Goal: Find contact information: Find contact information

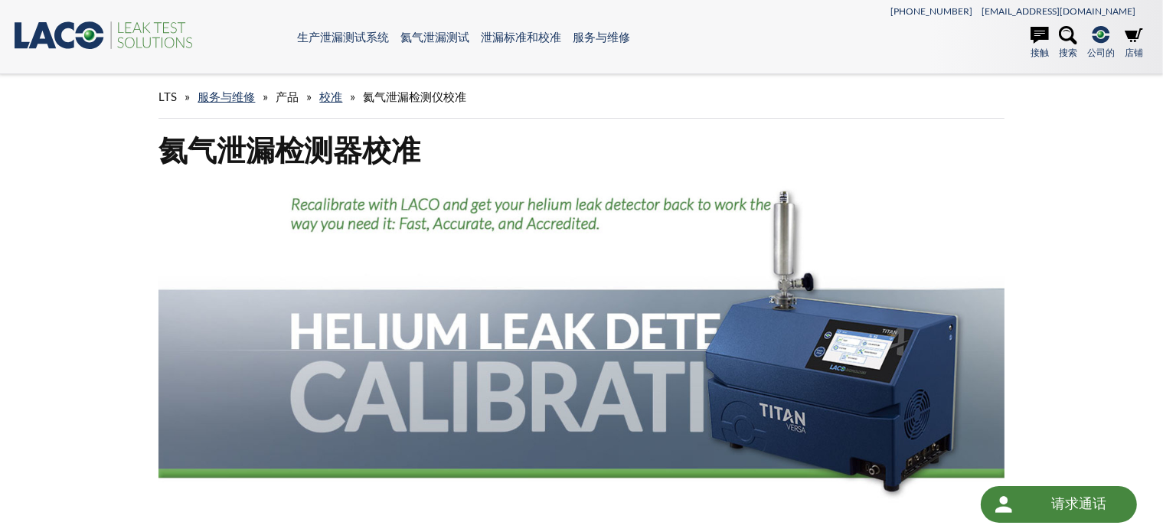
click at [626, 85] on div "LTS » 服务与维修 » 产品 » 校准 » 氦气泄漏检测仪校准" at bounding box center [580, 97] width 845 height 44
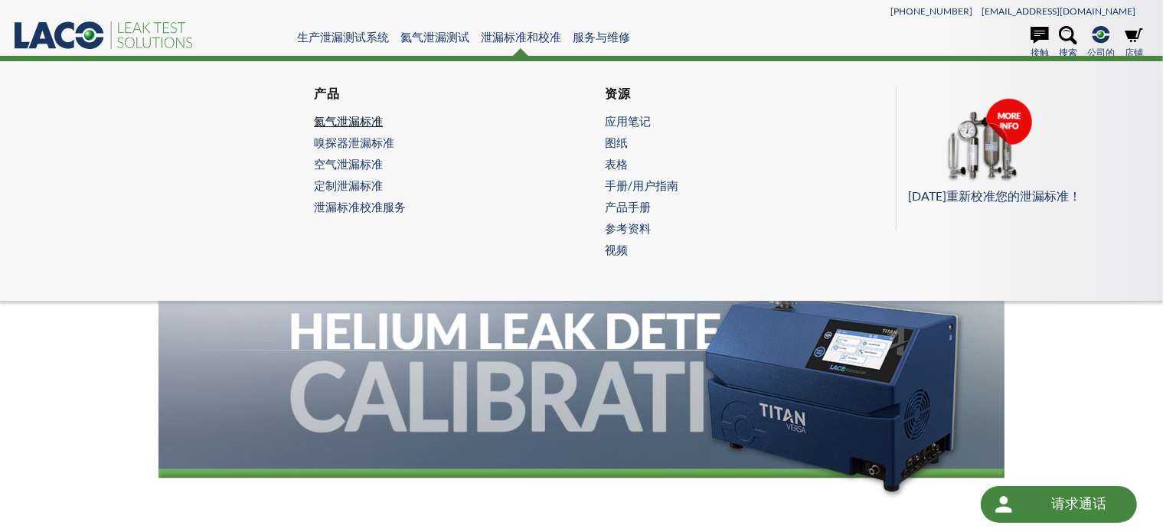
click at [359, 120] on font "氦气泄漏标准" at bounding box center [348, 121] width 69 height 14
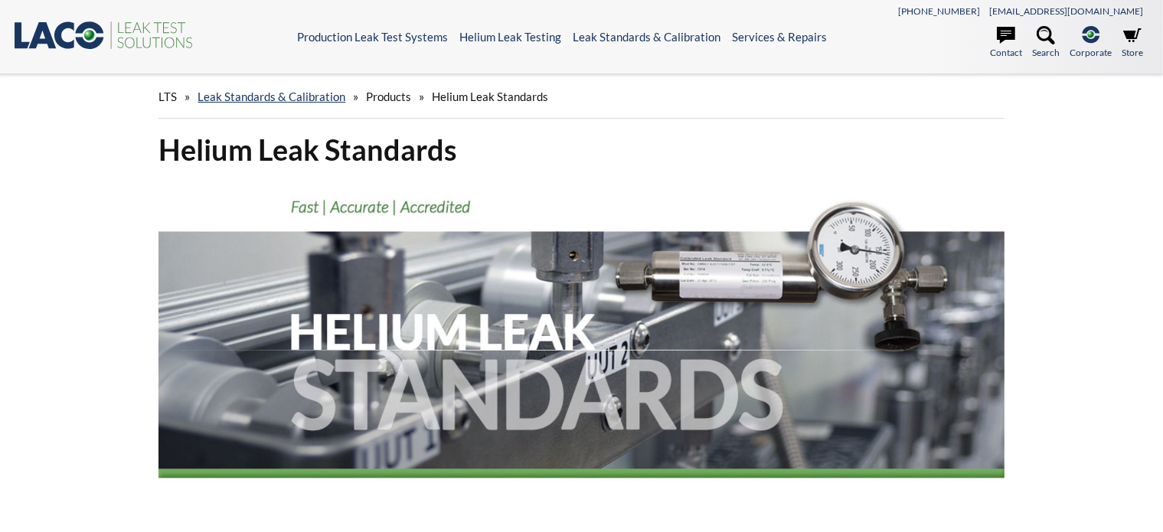
select select "语言翻译微件"
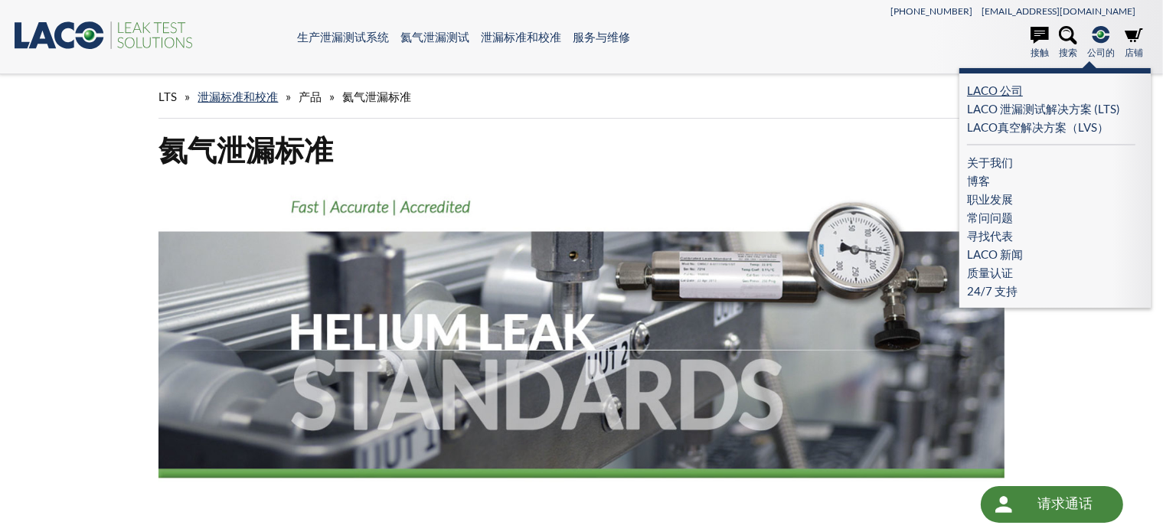
click at [1014, 83] on font "LACO 公司" at bounding box center [995, 90] width 56 height 14
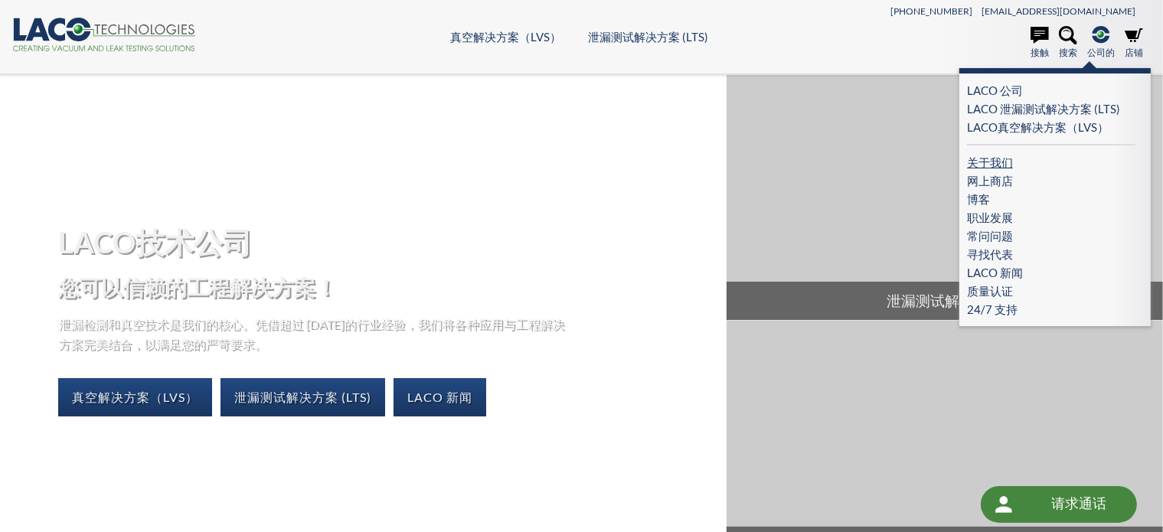
click at [1007, 161] on font "关于我们" at bounding box center [990, 162] width 46 height 14
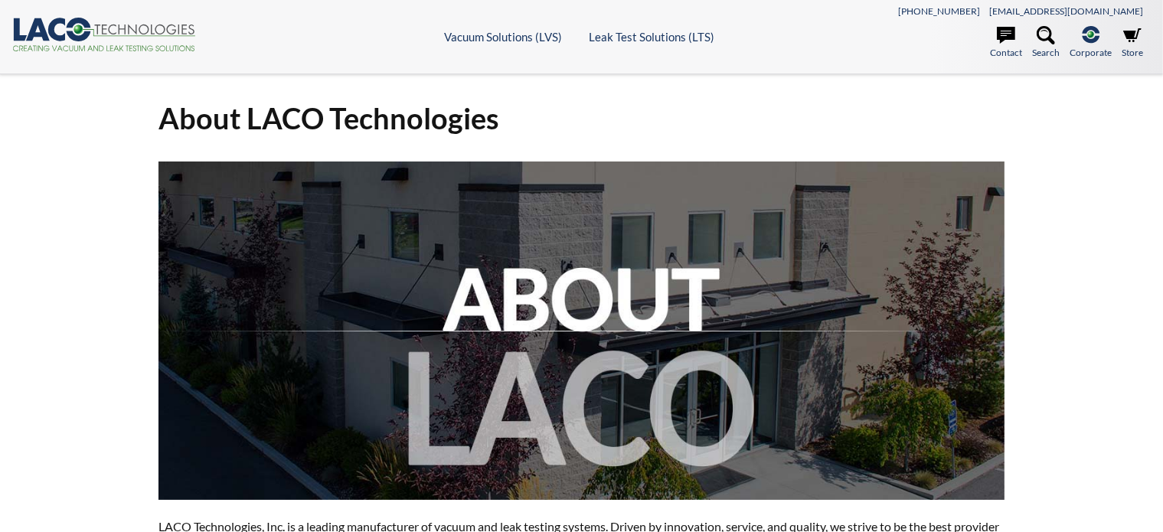
select select "语言翻译微件"
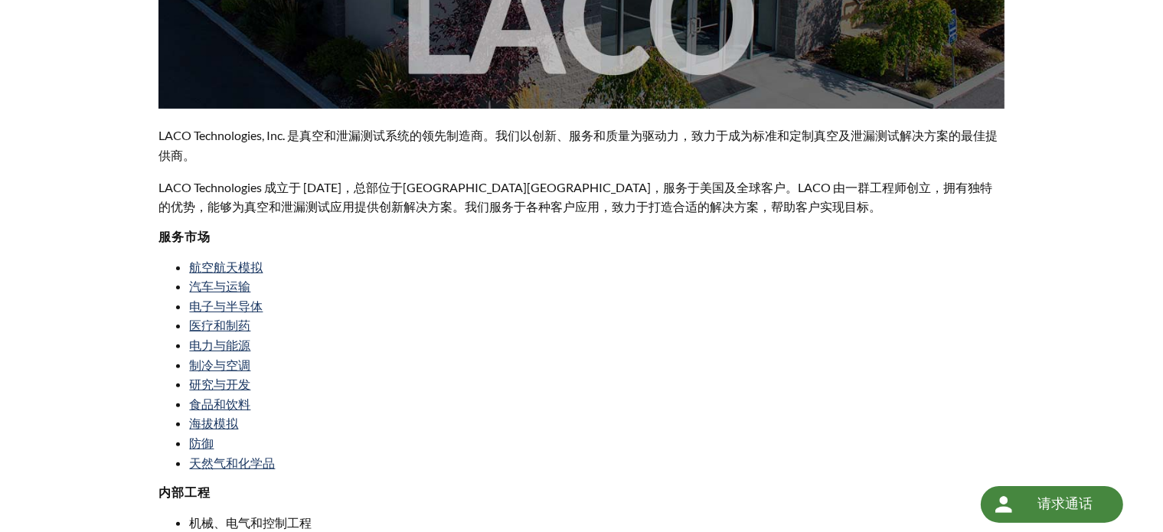
scroll to position [536, 0]
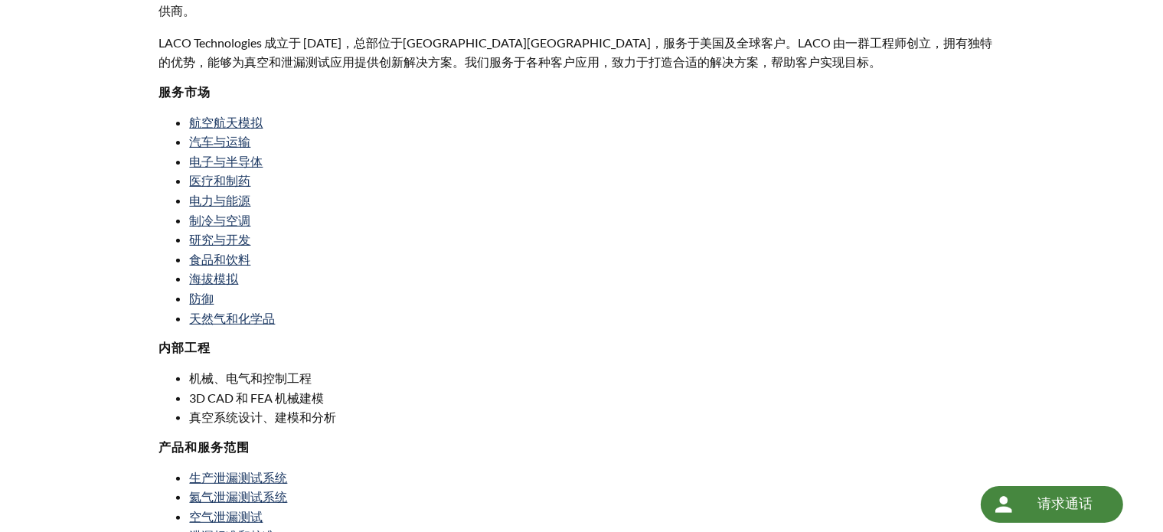
click at [1044, 494] on font "请求通话" at bounding box center [1064, 503] width 55 height 19
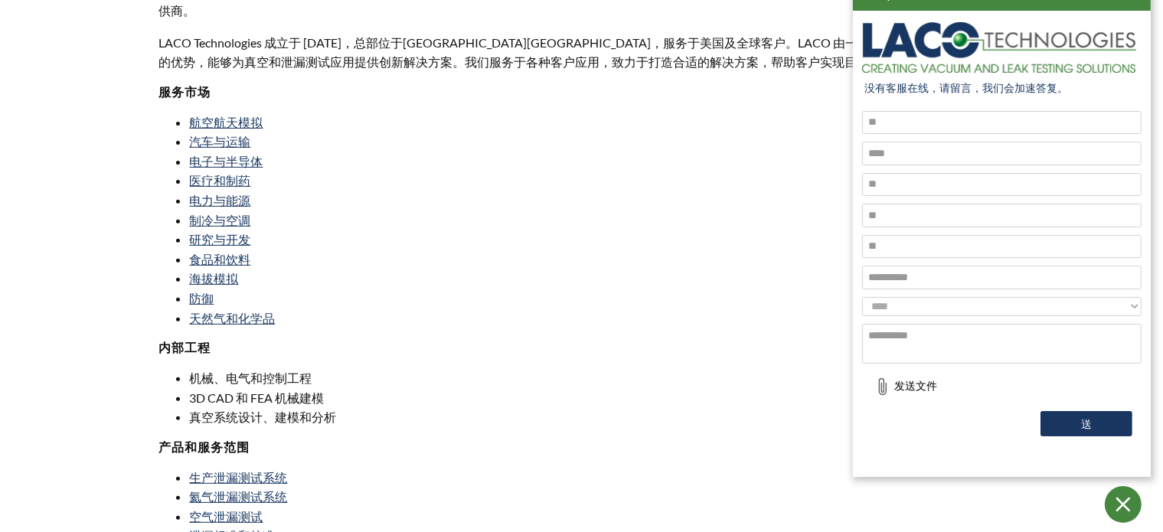
scroll to position [0, 0]
click at [771, 148] on div "LACO Technologies, Inc. 是真空和泄漏测试系统的领先制造商。我们以创新、服务和质量为驱动力，致力于成为标准和定制真空及泄漏测试解决方案的…" at bounding box center [580, 237] width 845 height 1223
click at [1126, 515] on icon at bounding box center [1123, 504] width 32 height 32
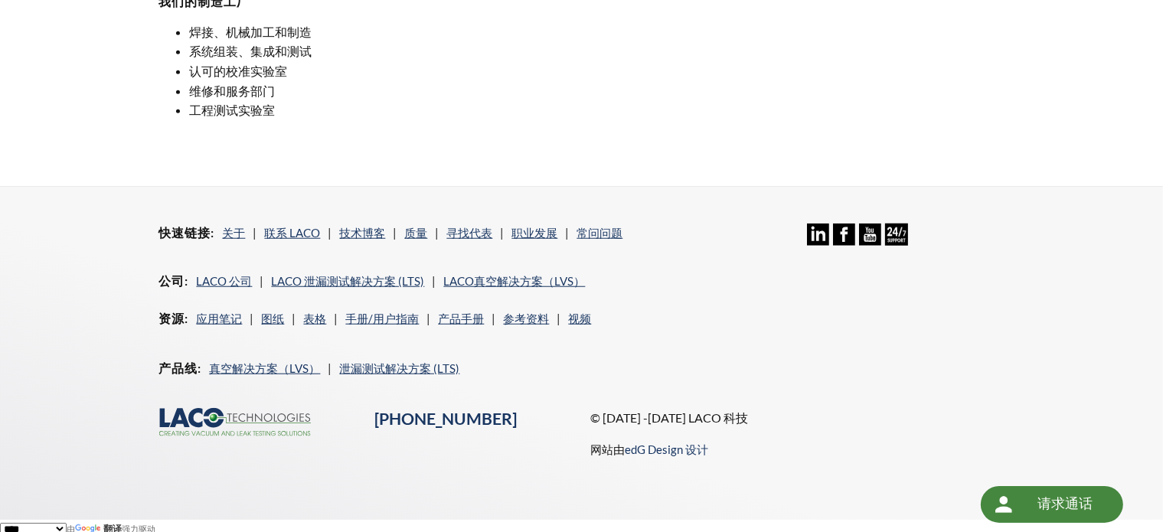
scroll to position [1241, 0]
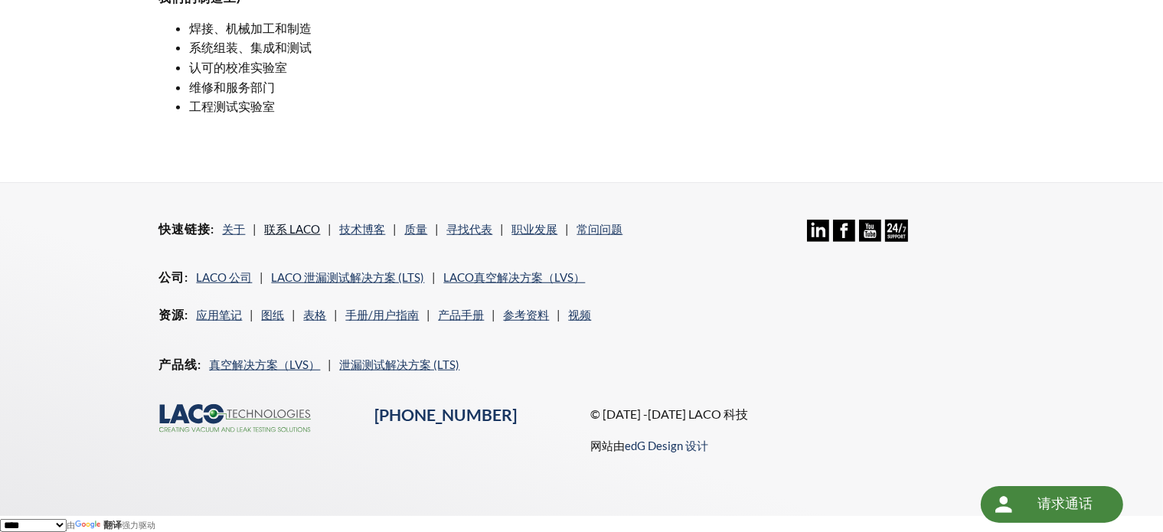
click at [286, 227] on font "联系 LACO" at bounding box center [292, 229] width 56 height 14
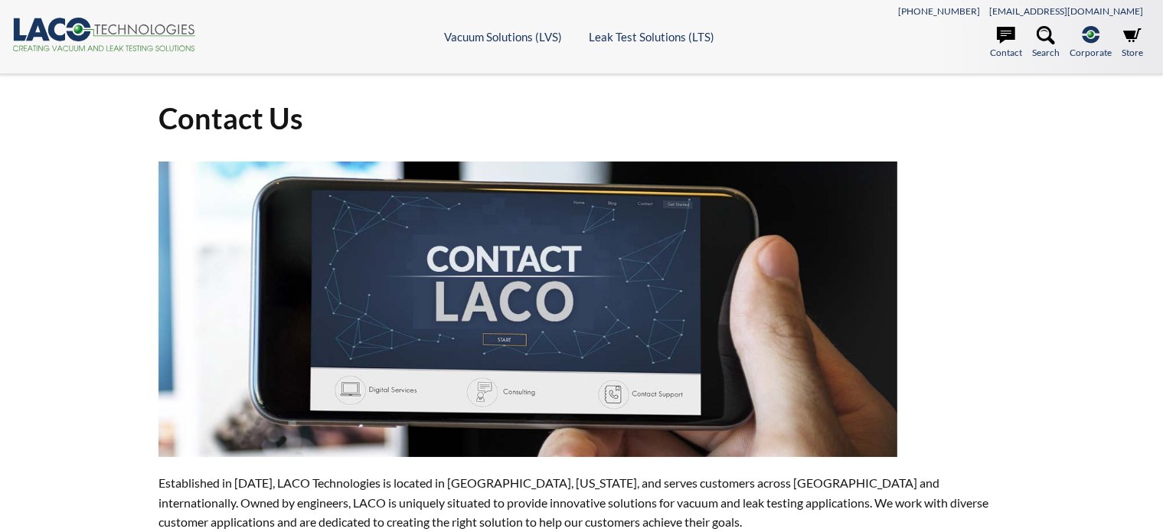
select select "语言翻译微件"
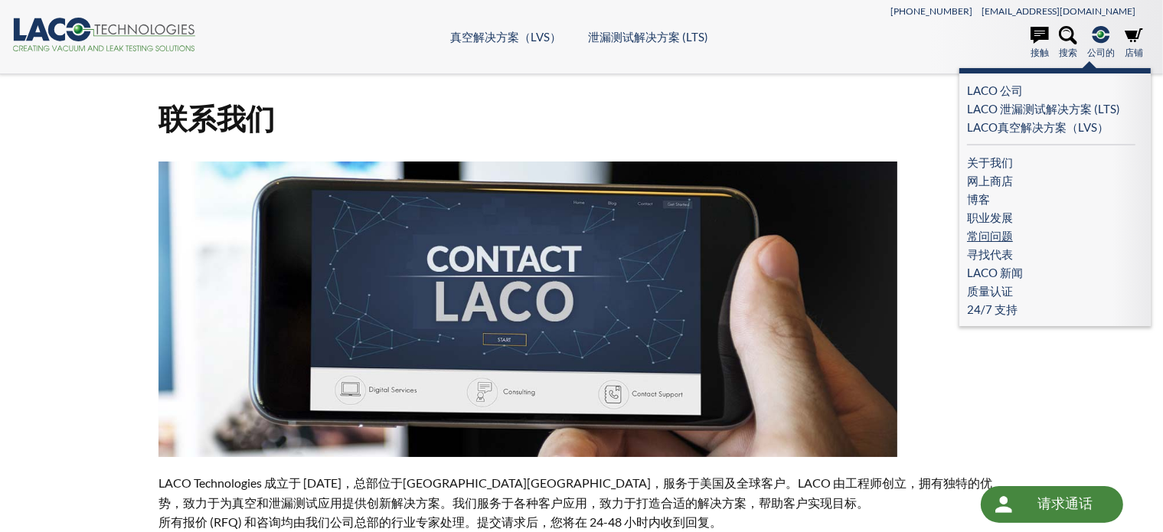
click at [990, 235] on font "常问问题" at bounding box center [990, 236] width 46 height 14
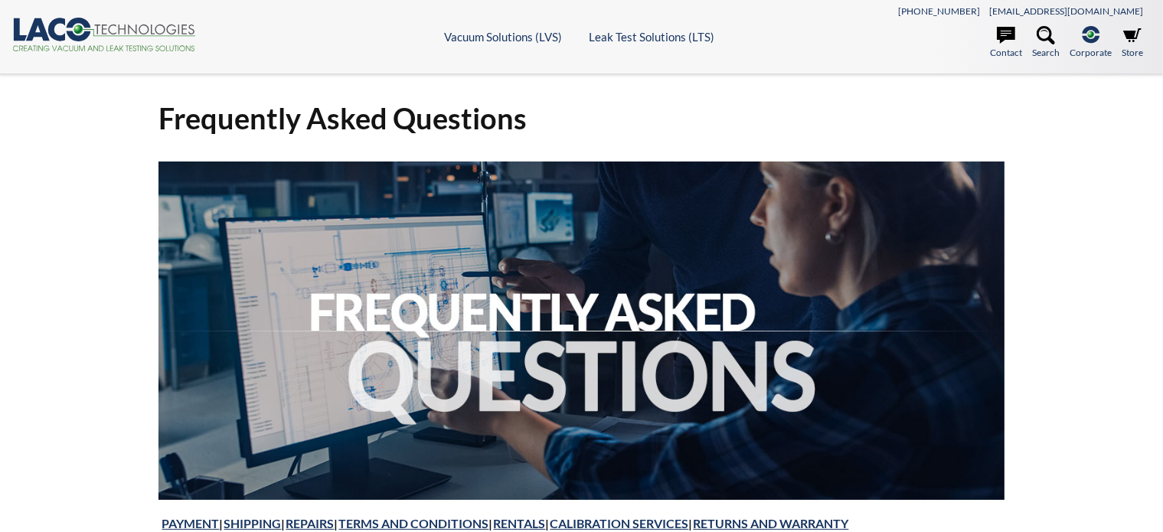
select select "语言翻译微件"
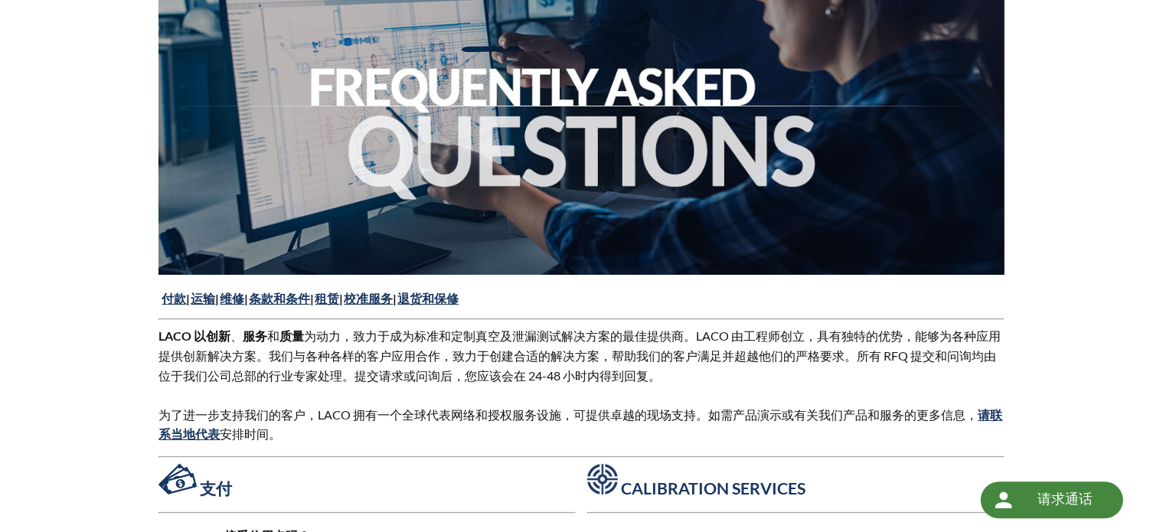
scroll to position [306, 0]
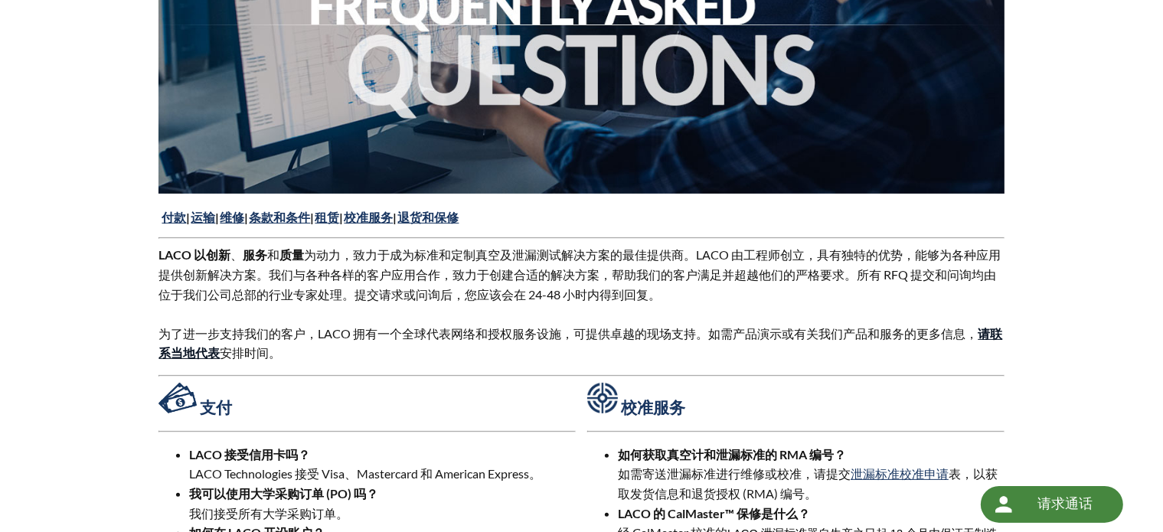
click at [199, 354] on font "请联系当地代表" at bounding box center [579, 343] width 843 height 34
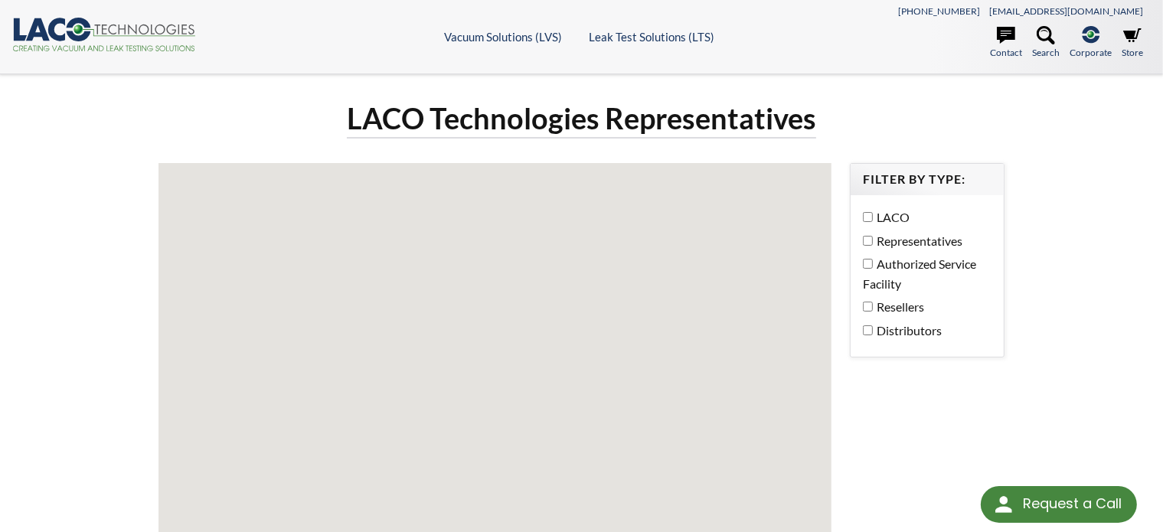
select select "语言翻译微件"
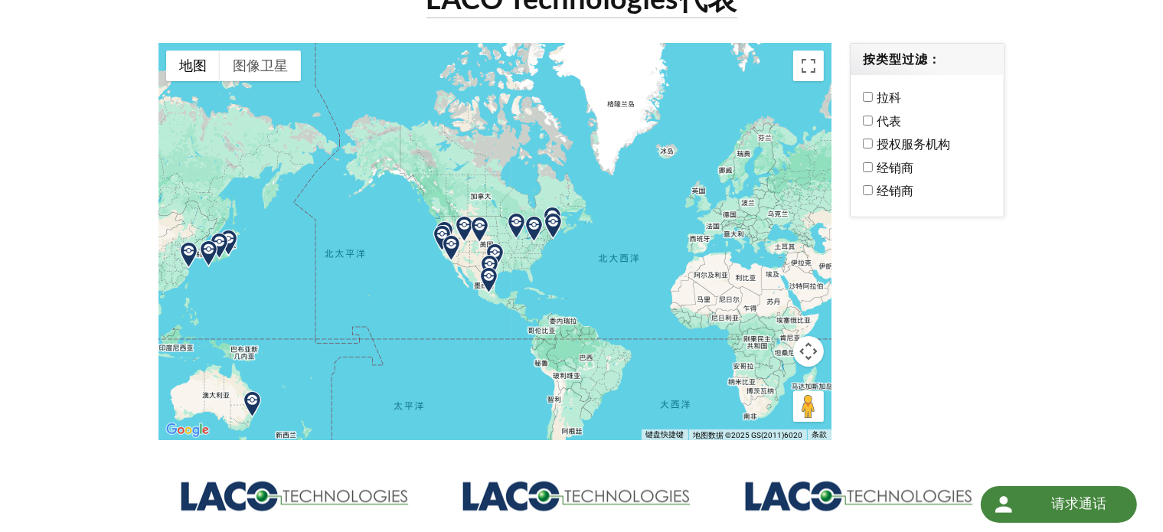
scroll to position [77, 0]
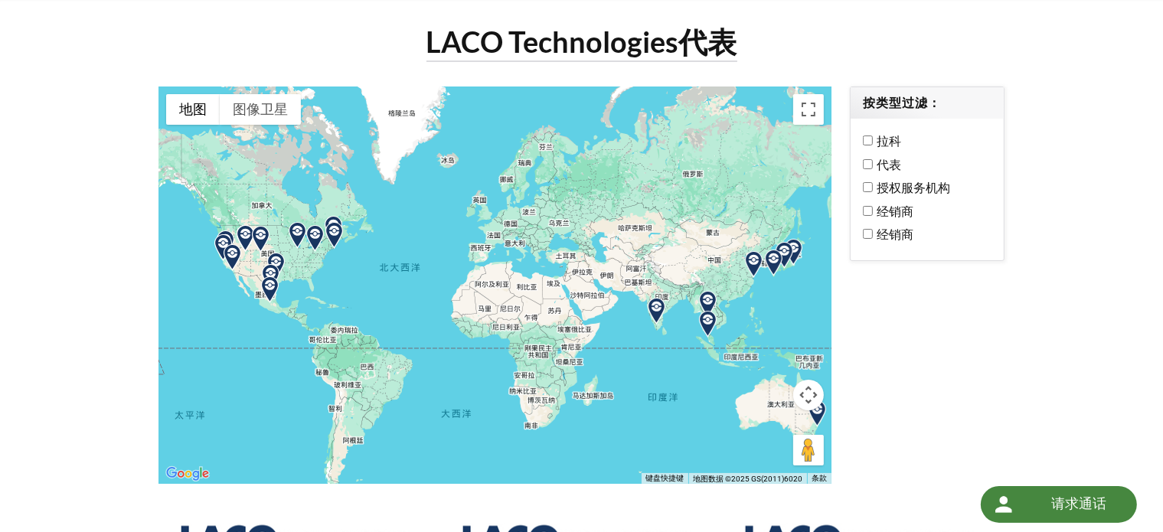
drag, startPoint x: 721, startPoint y: 325, endPoint x: 478, endPoint y: 293, distance: 245.4
click at [478, 293] on div at bounding box center [494, 284] width 673 height 397
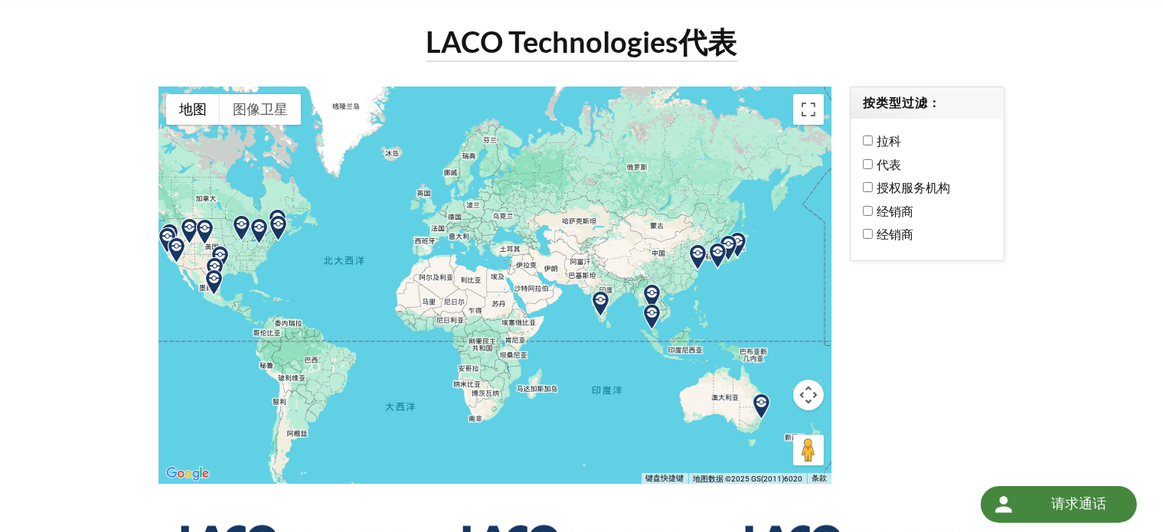
click at [670, 241] on div at bounding box center [494, 284] width 673 height 397
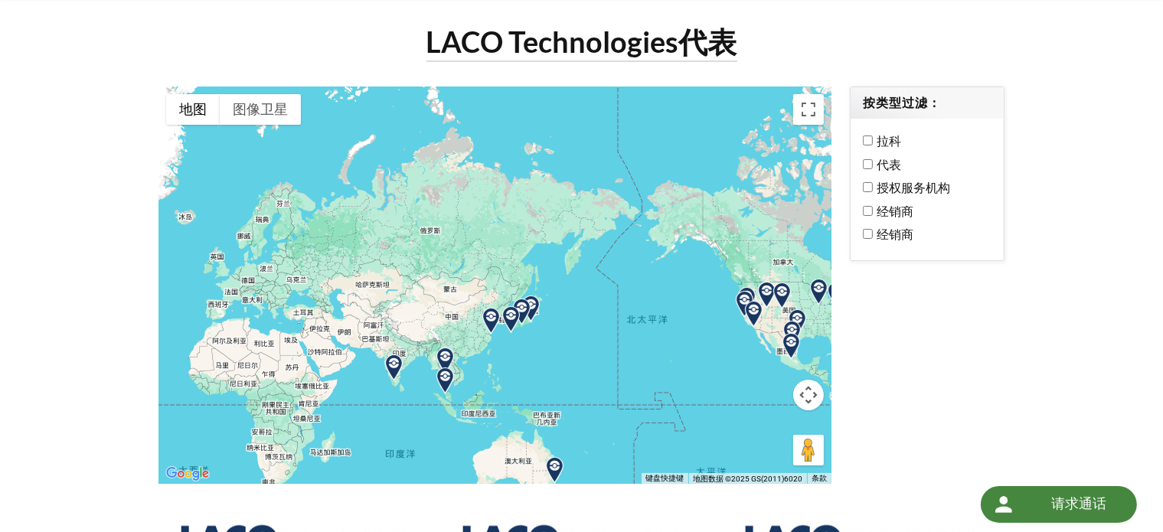
drag, startPoint x: 677, startPoint y: 202, endPoint x: 470, endPoint y: 268, distance: 216.9
click at [470, 268] on div at bounding box center [494, 284] width 673 height 397
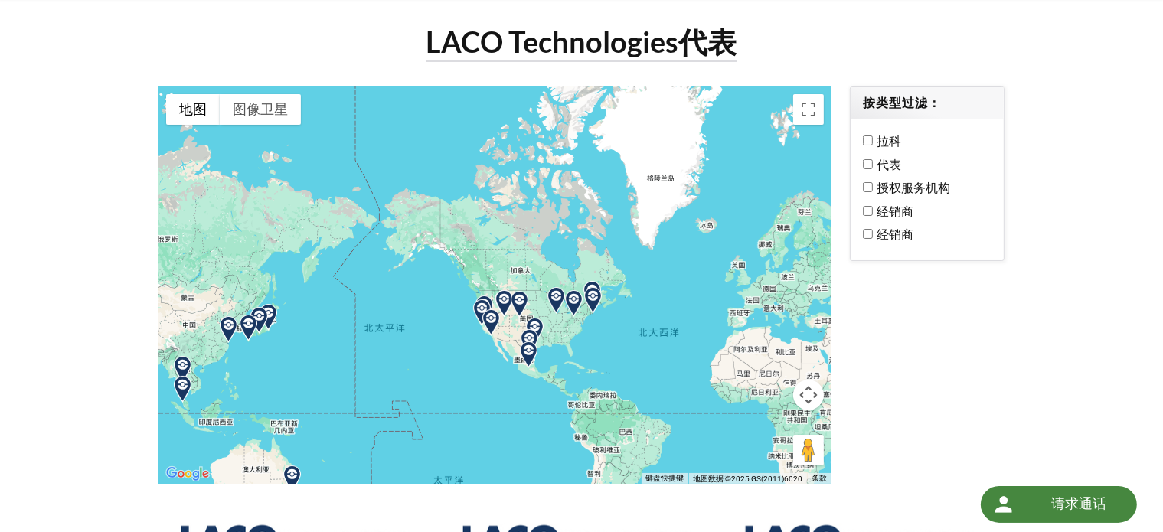
drag, startPoint x: 744, startPoint y: 280, endPoint x: 478, endPoint y: 289, distance: 266.5
click at [478, 289] on div at bounding box center [494, 284] width 673 height 397
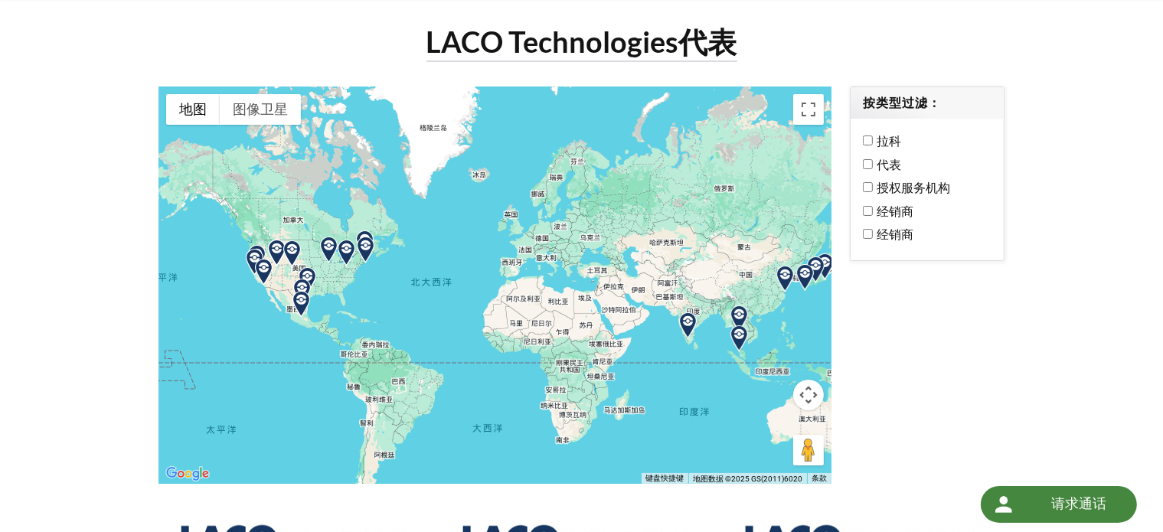
drag, startPoint x: 723, startPoint y: 318, endPoint x: 495, endPoint y: 262, distance: 234.1
click at [486, 263] on div at bounding box center [494, 284] width 673 height 397
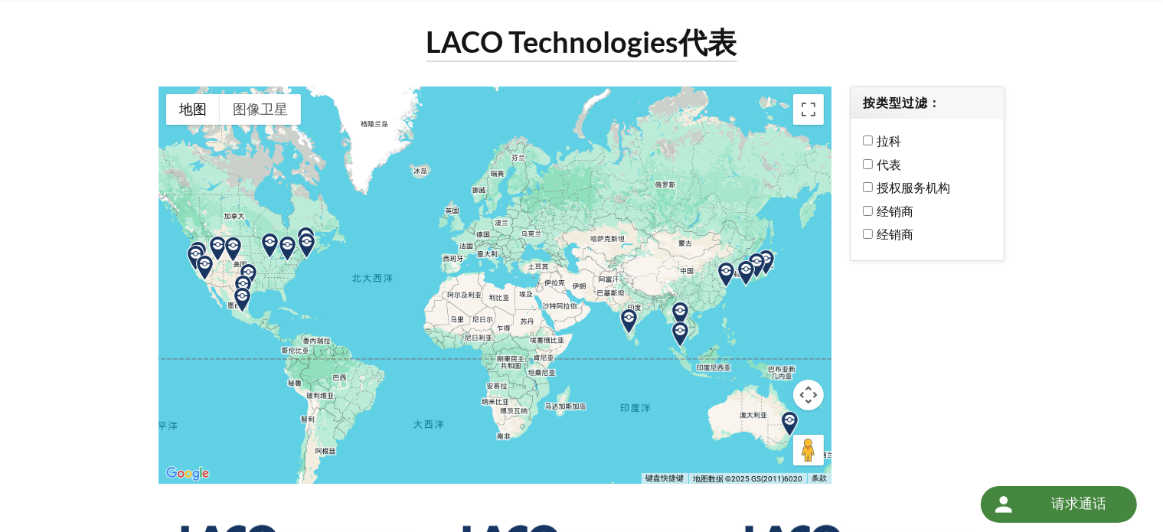
drag, startPoint x: 690, startPoint y: 286, endPoint x: 634, endPoint y: 279, distance: 56.3
click at [634, 280] on div at bounding box center [494, 284] width 673 height 397
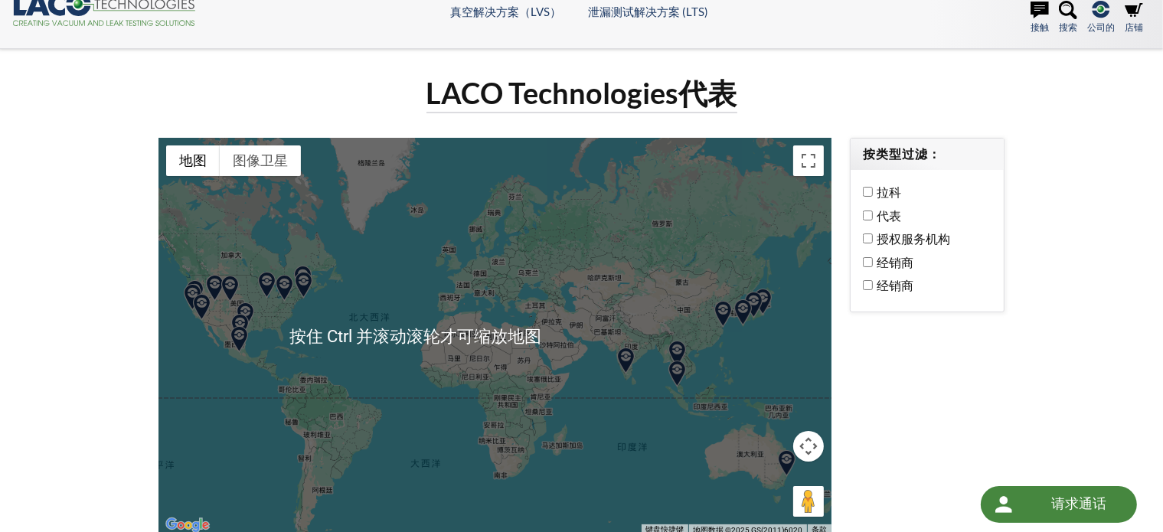
scroll to position [0, 0]
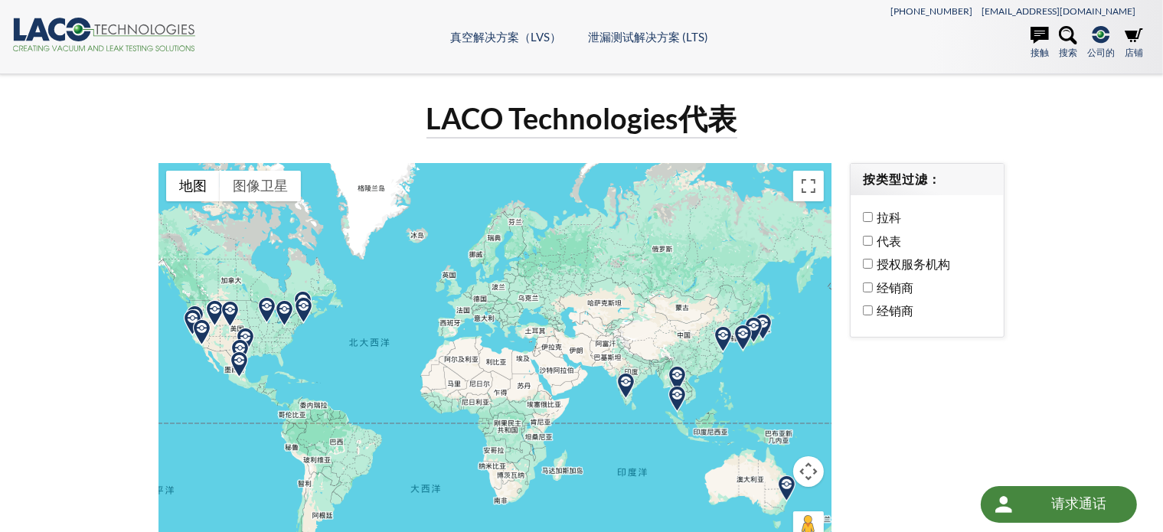
click at [666, 380] on img at bounding box center [677, 379] width 27 height 27
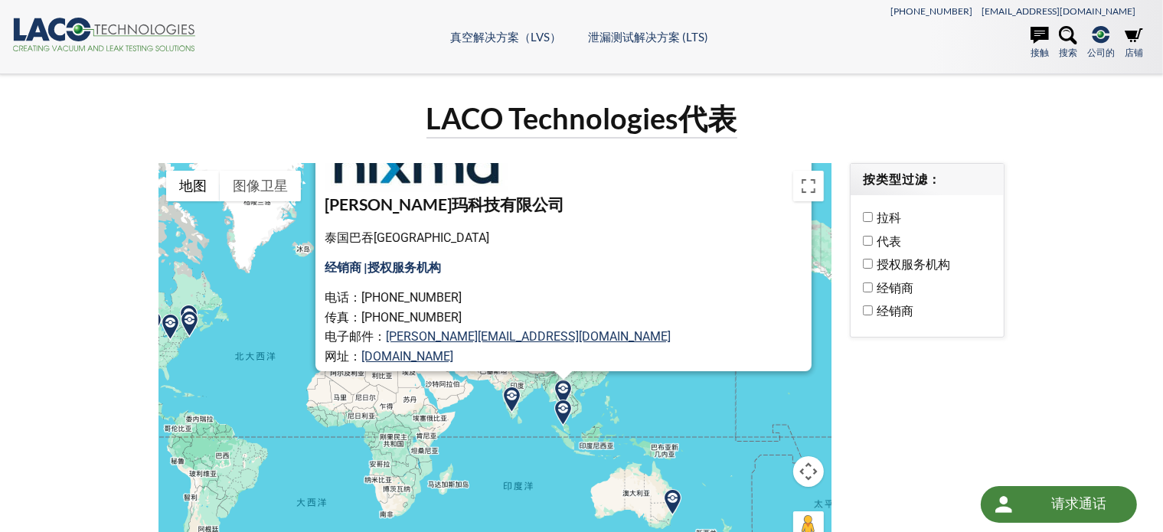
drag, startPoint x: 618, startPoint y: 501, endPoint x: 628, endPoint y: 406, distance: 95.4
click at [628, 406] on div "尼克斯玛科技有限公司 泰国巴吞他尼府 12120 经销商 | 授权服务机构 电话：+66-2902-2394 传真：+66-2902-2395 电子邮件： h…" at bounding box center [494, 361] width 673 height 397
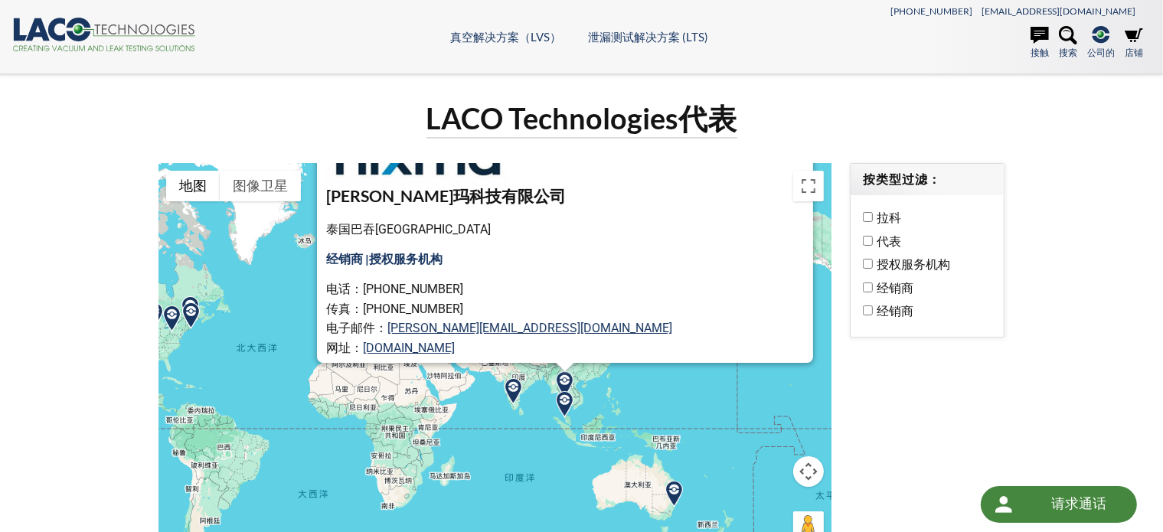
click at [566, 406] on img at bounding box center [564, 404] width 27 height 27
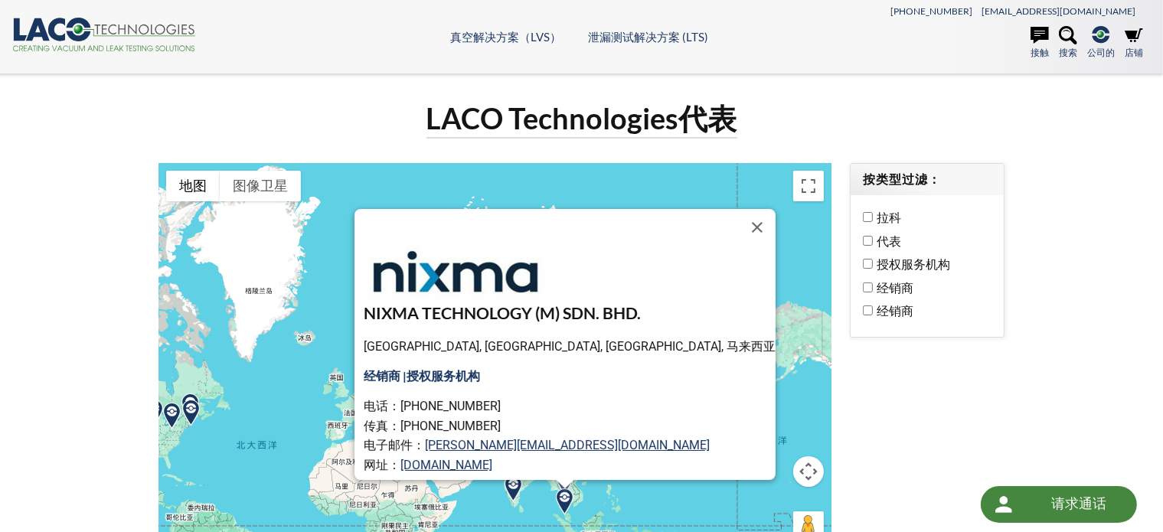
click at [511, 487] on img at bounding box center [513, 488] width 27 height 27
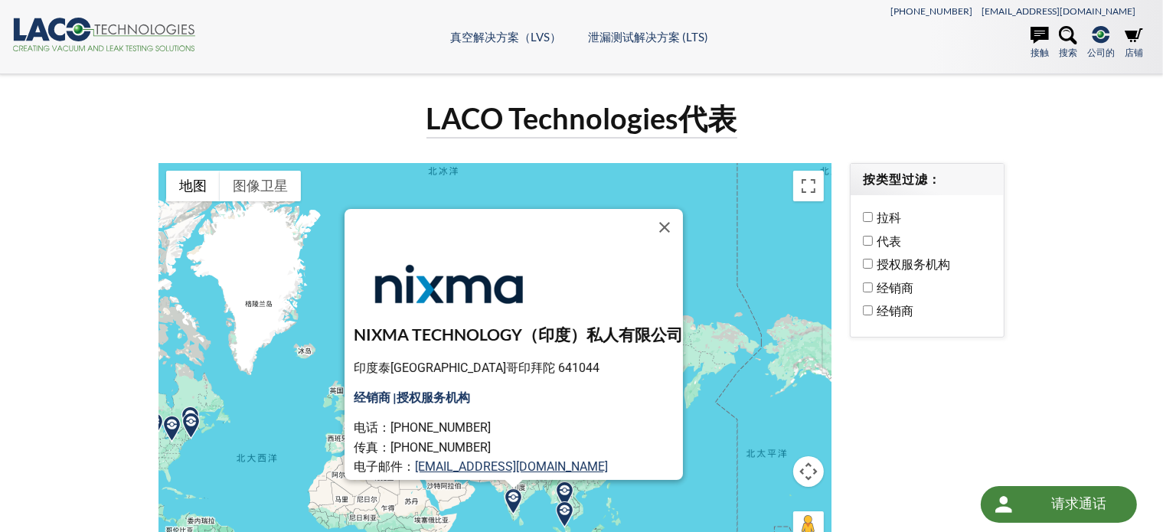
click at [582, 501] on div "NIXMA TECHNOLOGY（印度）私人有限公司 印度泰米尔纳德邦哥印拜陀 641044 经销商 | 授权服务机构 电话：+91422-252-8893 …" at bounding box center [494, 361] width 673 height 397
drag, startPoint x: 614, startPoint y: 500, endPoint x: 615, endPoint y: 415, distance: 85.0
click at [614, 498] on div "NIXMA TECHNOLOGY（印度）私人有限公司 印度泰米尔纳德邦哥印拜陀 641044 经销商 | 授权服务机构 电话：+91422-252-8893 …" at bounding box center [494, 361] width 673 height 397
click at [672, 224] on button "关闭" at bounding box center [664, 227] width 37 height 37
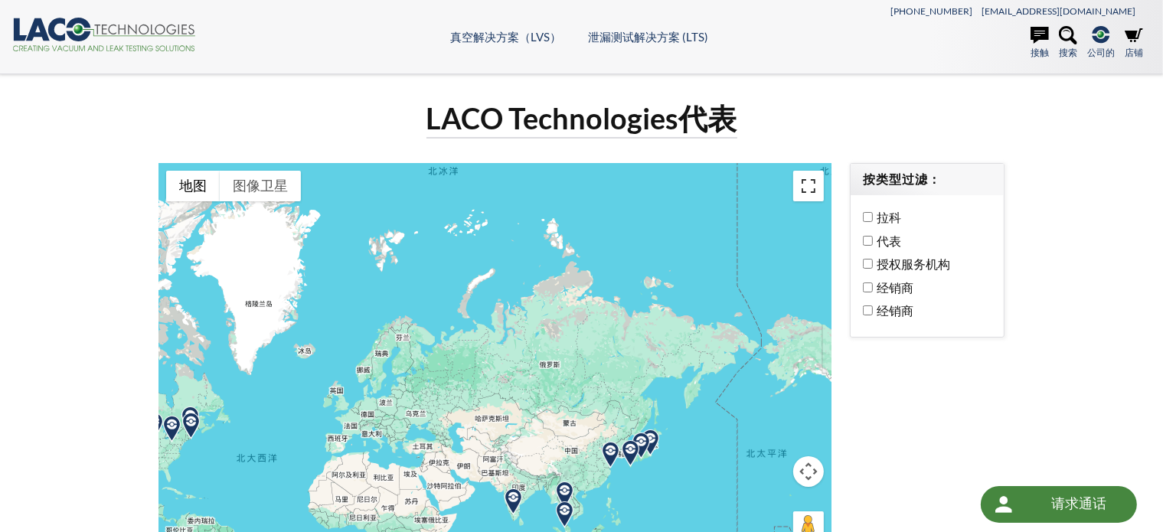
drag, startPoint x: 811, startPoint y: 188, endPoint x: 812, endPoint y: 280, distance: 92.6
click at [812, 188] on button "切换全屏视图" at bounding box center [808, 186] width 31 height 31
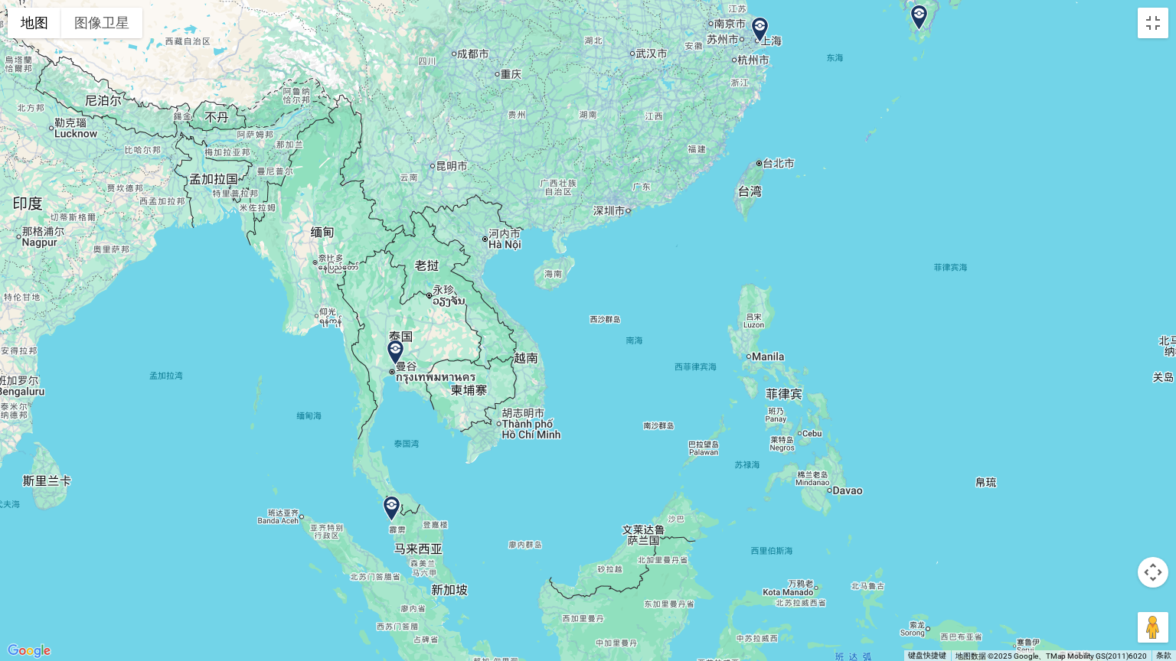
drag, startPoint x: 637, startPoint y: 533, endPoint x: 511, endPoint y: 383, distance: 195.6
click at [511, 383] on div at bounding box center [588, 330] width 1176 height 661
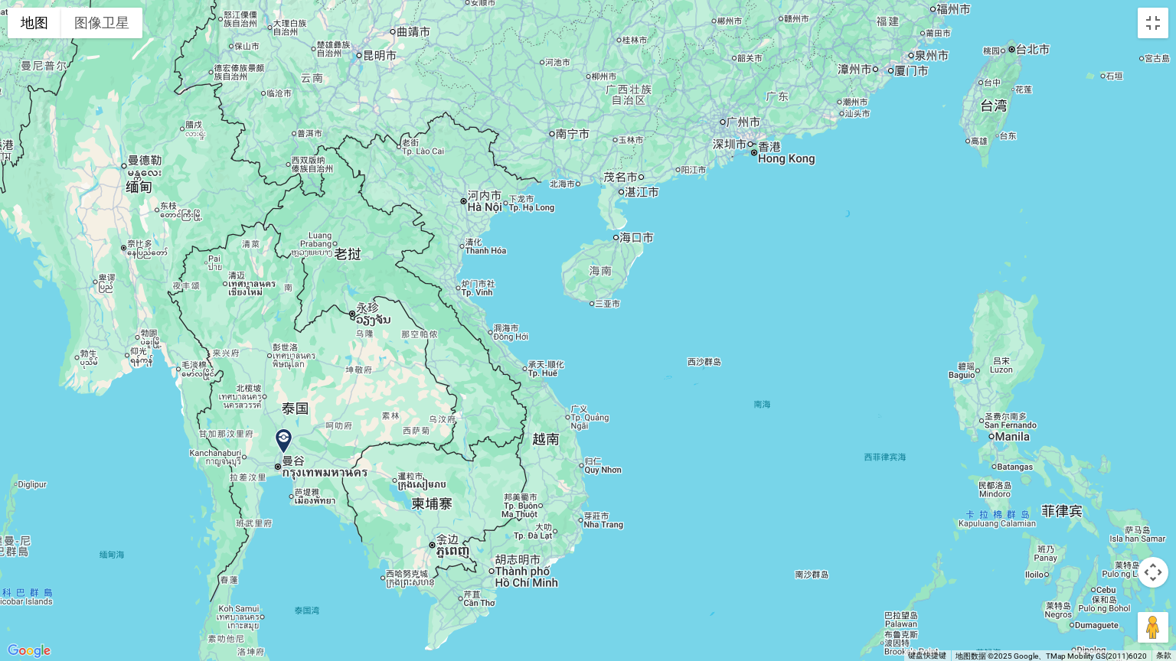
drag, startPoint x: 524, startPoint y: 295, endPoint x: 540, endPoint y: 419, distance: 124.4
click at [540, 419] on div at bounding box center [588, 330] width 1176 height 661
click at [282, 442] on img at bounding box center [283, 442] width 27 height 27
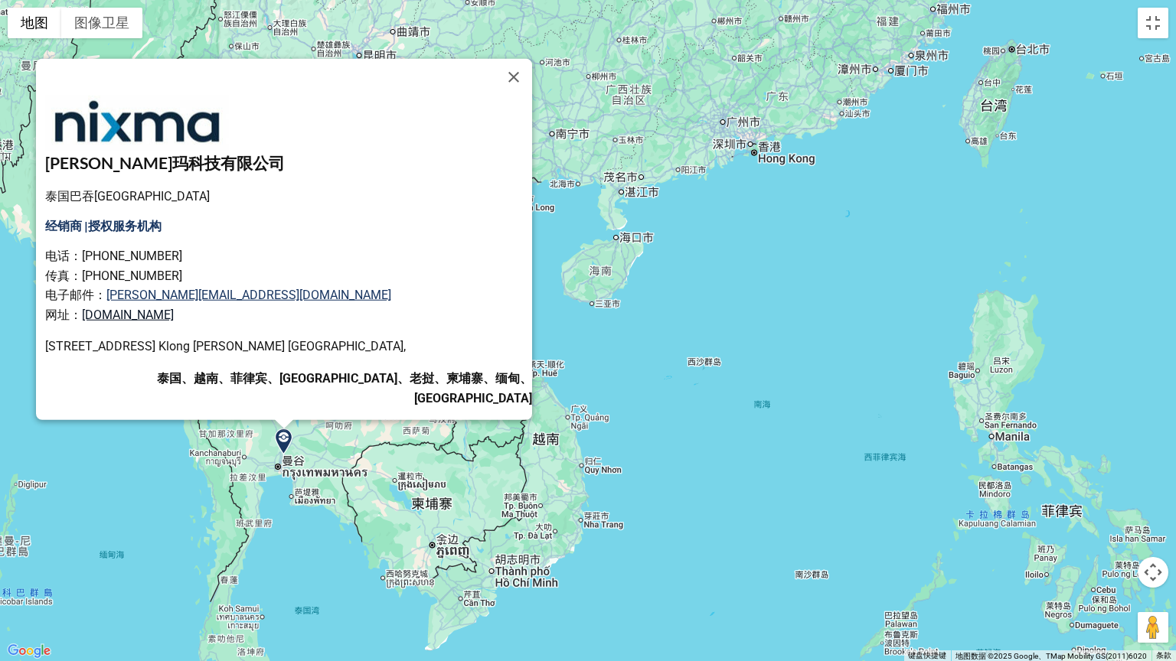
click at [174, 322] on font "[DOMAIN_NAME]" at bounding box center [128, 315] width 92 height 15
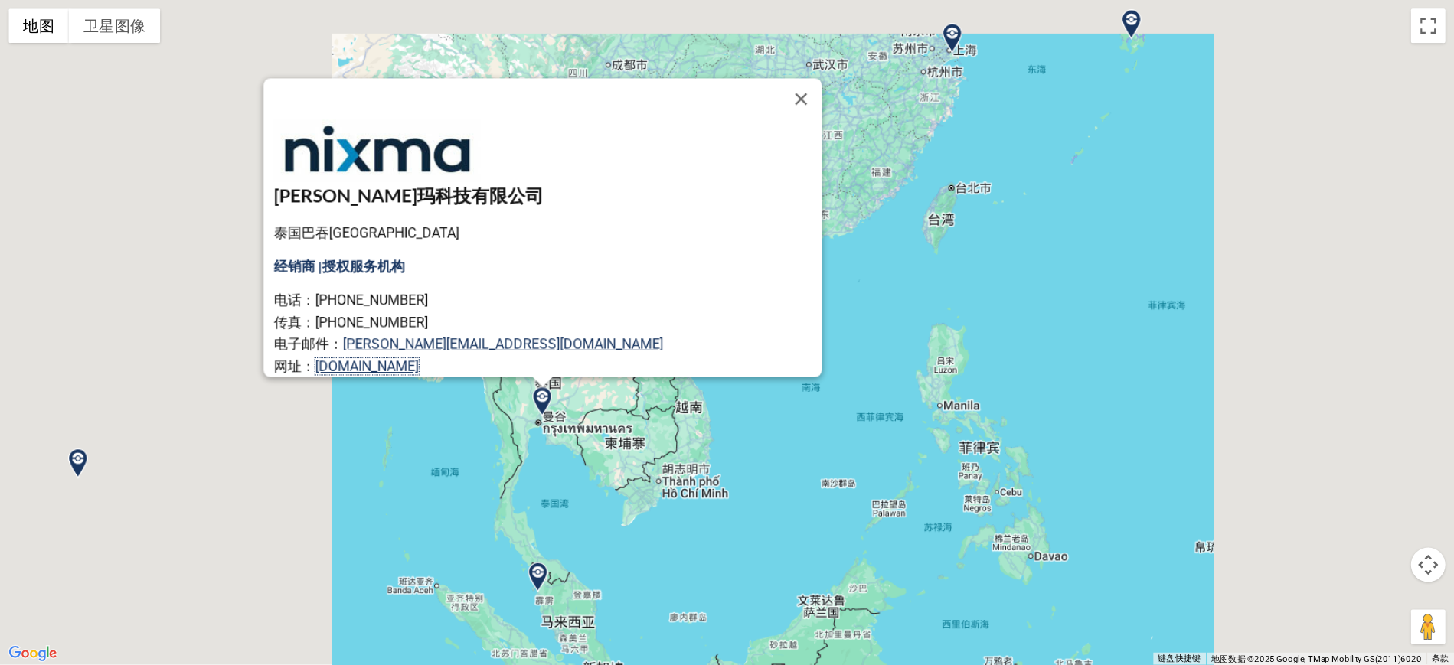
scroll to position [76, 0]
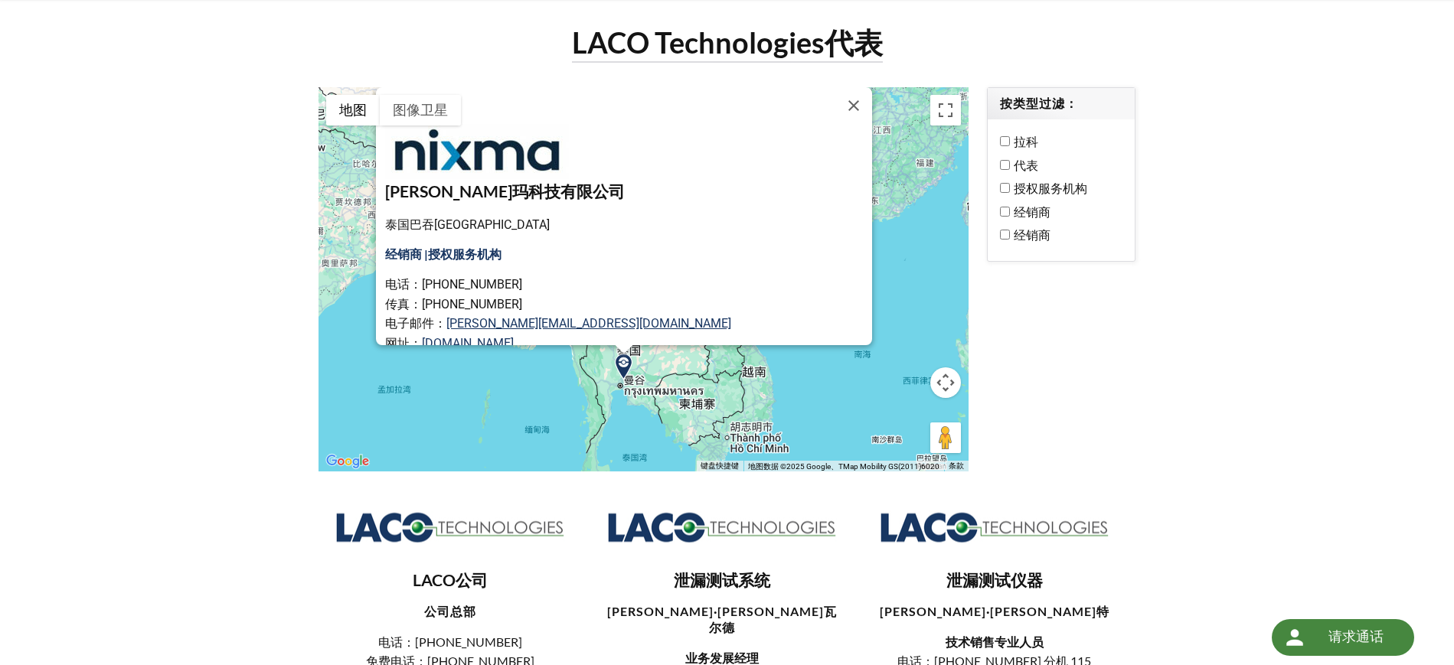
drag, startPoint x: 533, startPoint y: 355, endPoint x: 681, endPoint y: 403, distance: 156.1
click at [681, 403] on div "尼克斯玛科技有限公司 泰国巴吞他尼府 12120 经销商 | 授权服务机构 电话：+66-2902-2394 传真：+66-2902-2395 电子邮件： h…" at bounding box center [642, 279] width 649 height 384
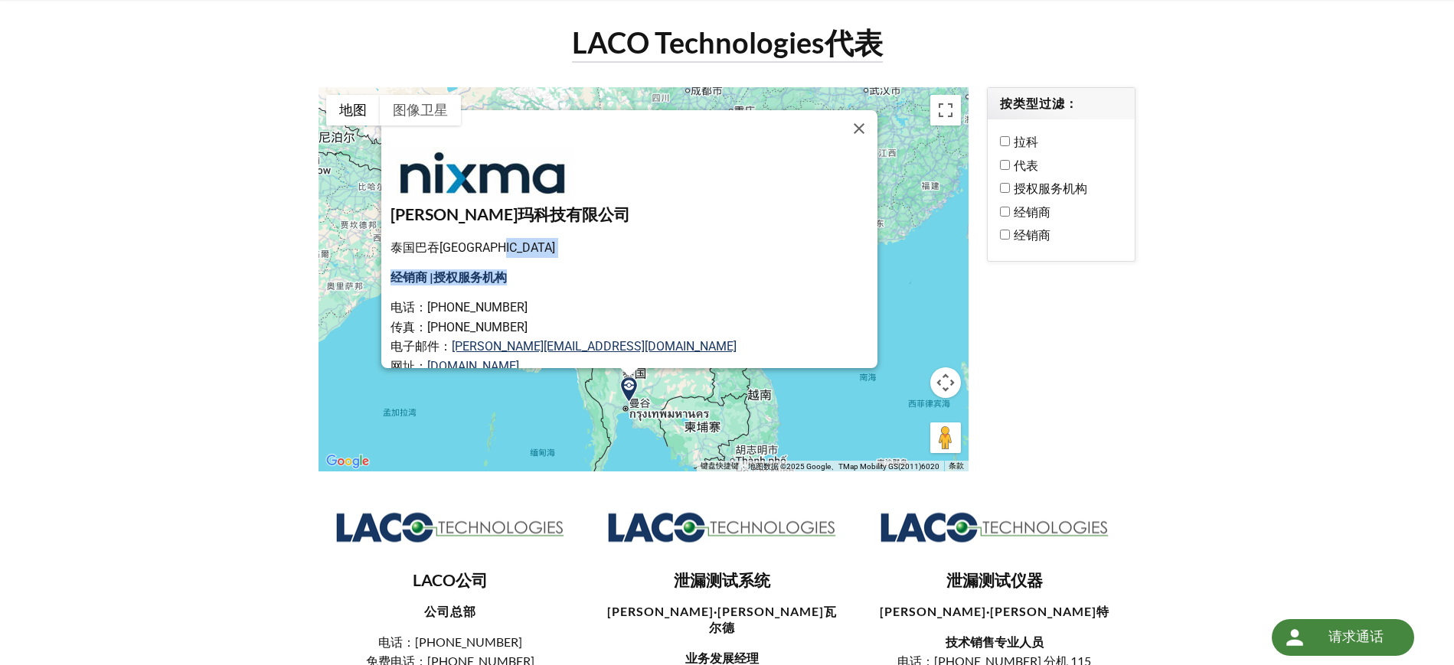
drag, startPoint x: 681, startPoint y: 244, endPoint x: 680, endPoint y: 270, distance: 26.1
click at [680, 270] on div "尼克斯玛科技有限公司 泰国巴吞他尼府 12120 经销商 | 授权服务机构 电话：+66-2902-2394 传真：+66-2902-2395 电子邮件： h…" at bounding box center [633, 303] width 487 height 312
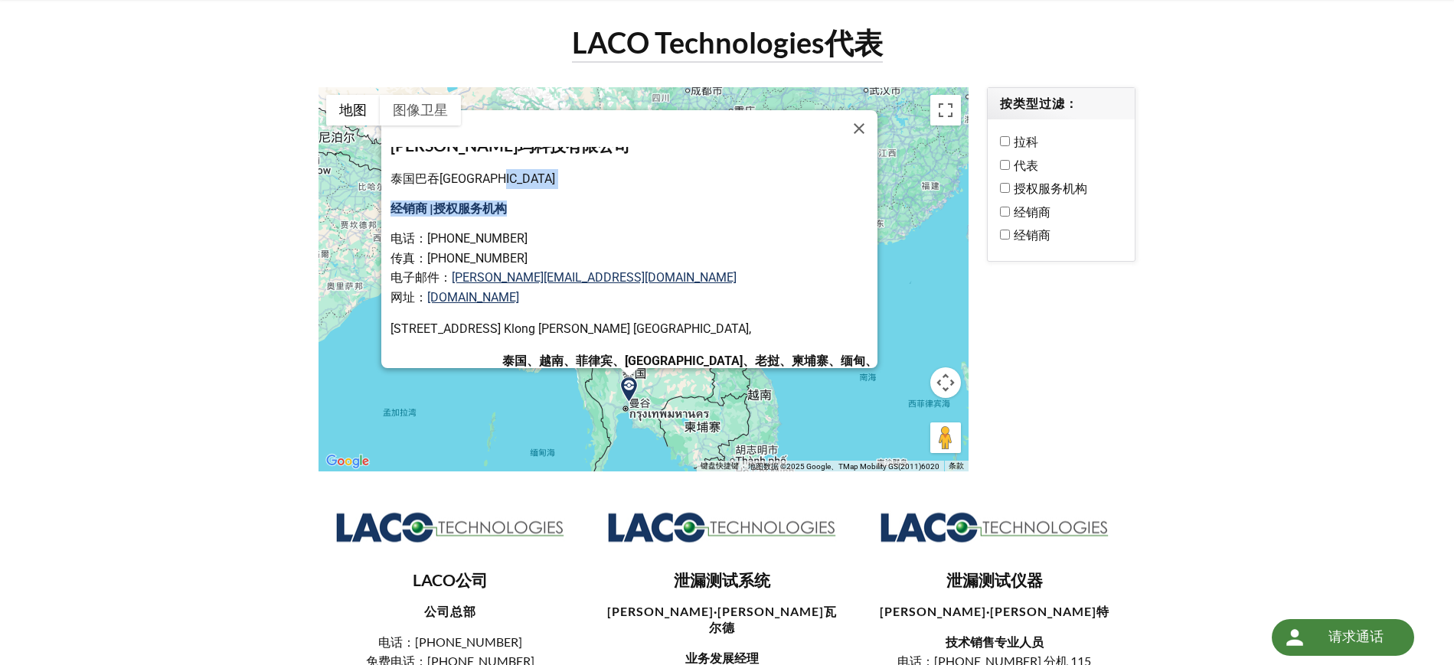
scroll to position [93, 0]
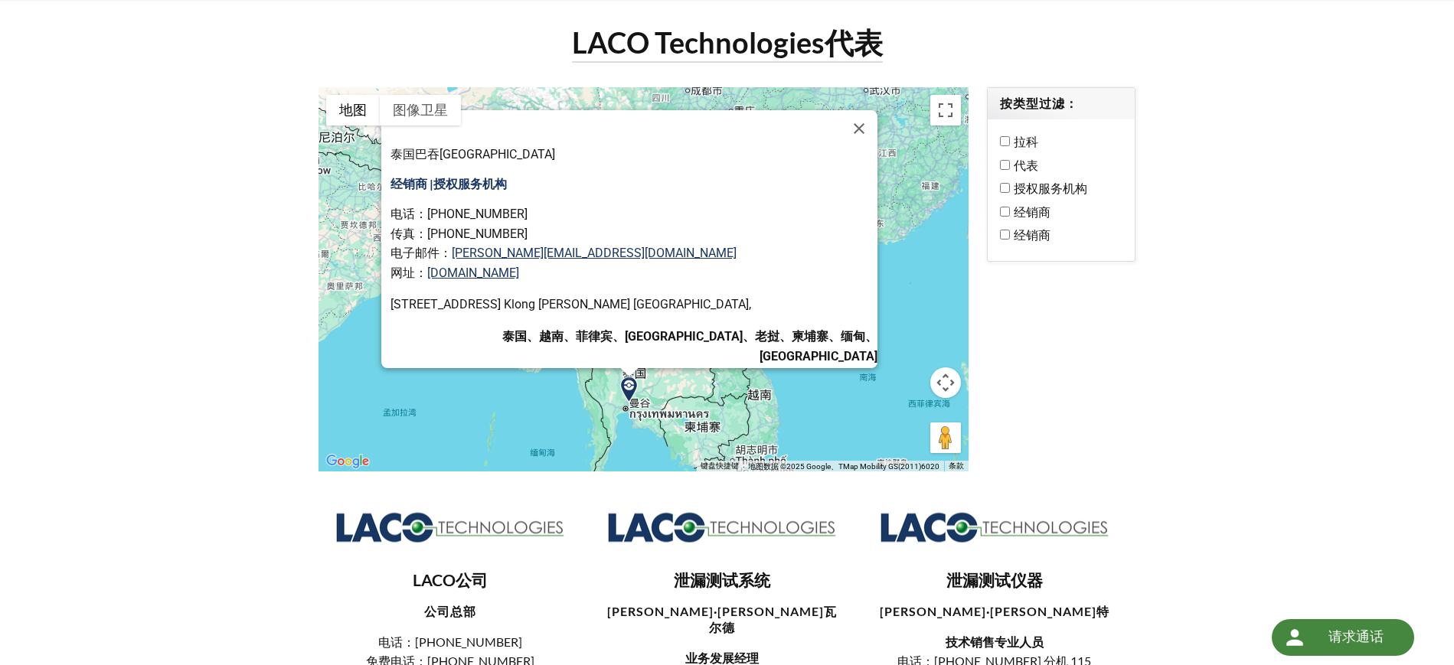
click at [720, 217] on p "电话：+66-2902-2394 传真：+66-2902-2395 电子邮件： henry.t@nixma.com 网址： www.nixma.com" at bounding box center [633, 243] width 487 height 78
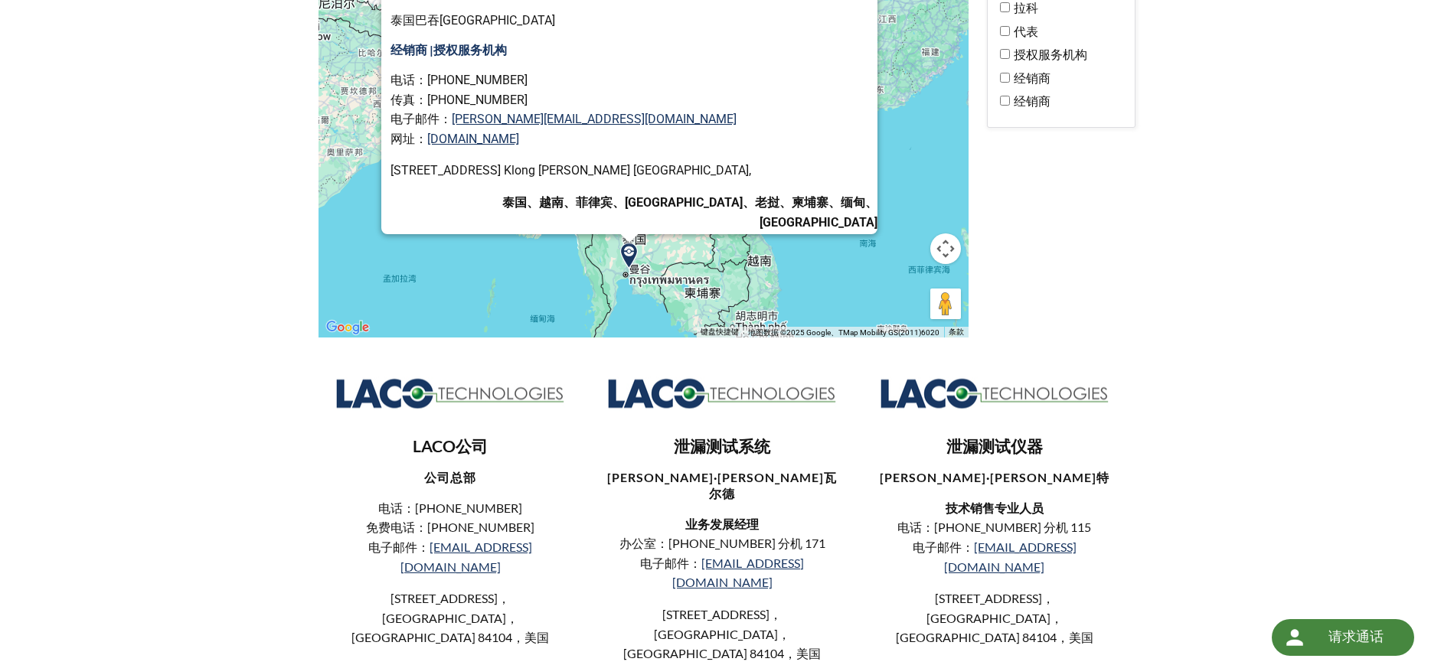
scroll to position [0, 0]
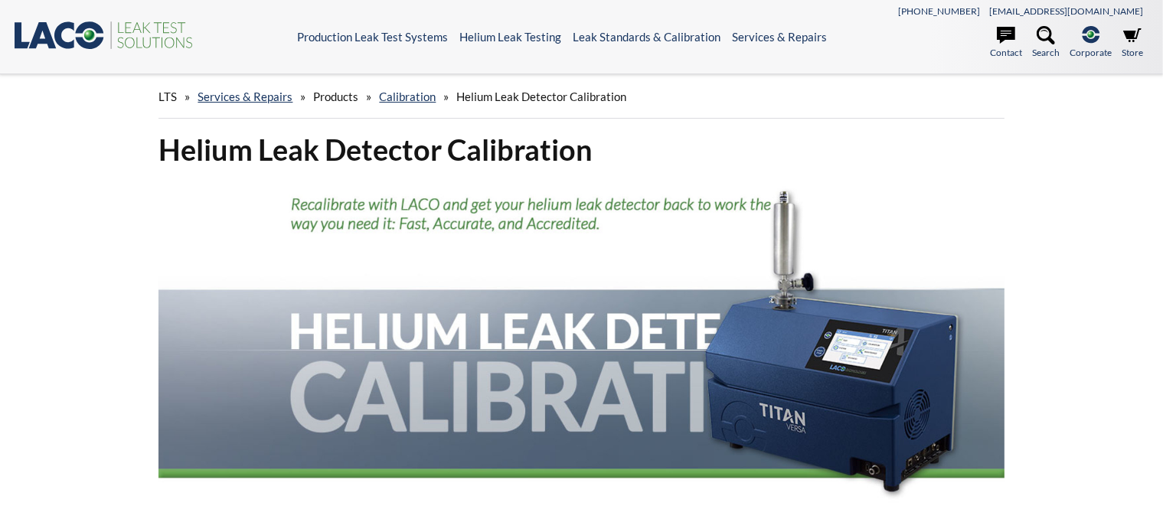
select select "语言翻译微件"
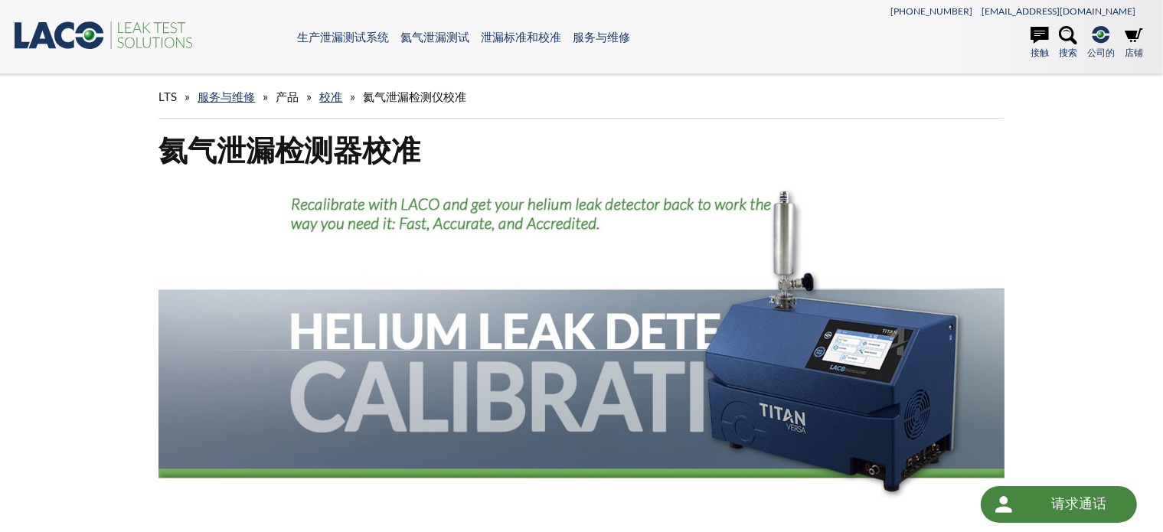
click at [859, 95] on div "LTS » 服务与维修 » 产品 » 校准 » 氦气泄漏检测仪校准" at bounding box center [580, 97] width 845 height 44
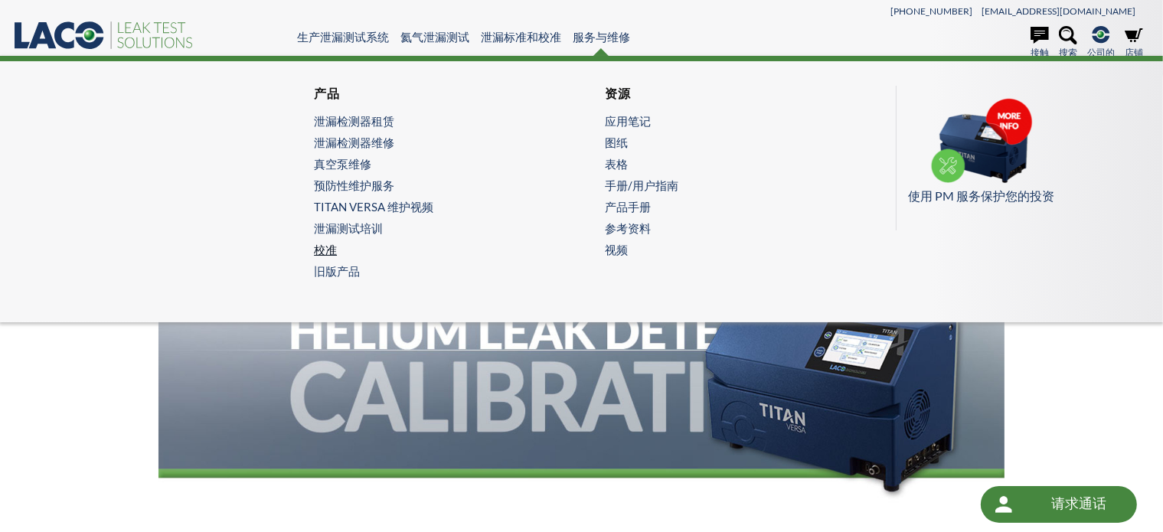
click at [329, 243] on font "校准" at bounding box center [325, 250] width 23 height 14
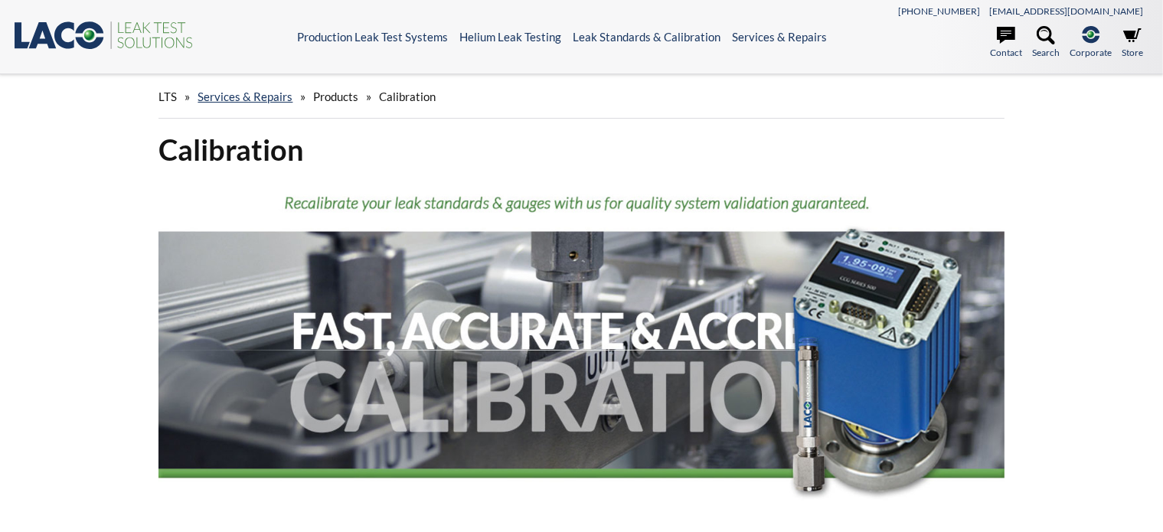
select select "语言翻译微件"
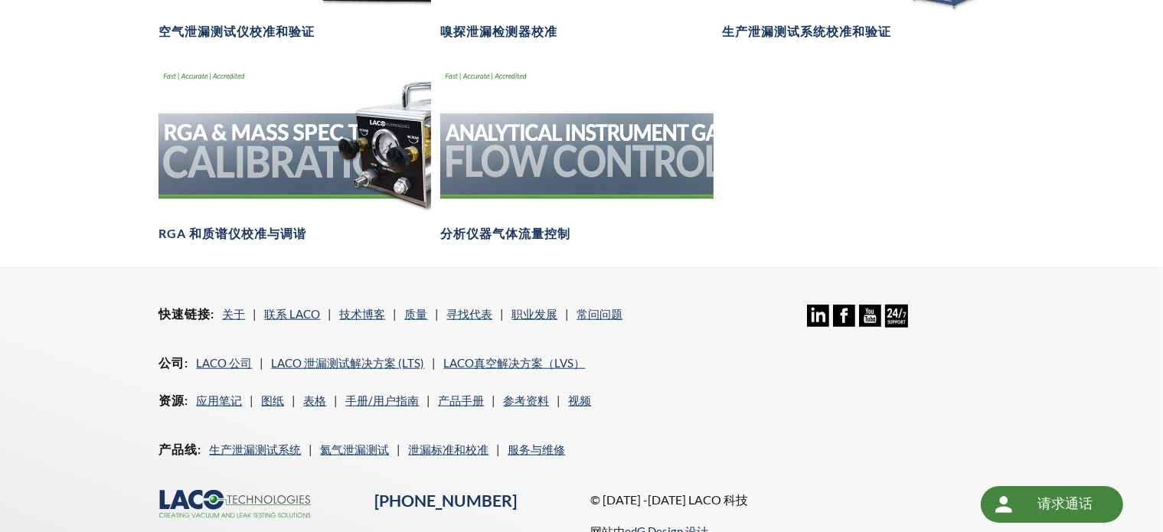
scroll to position [1472, 0]
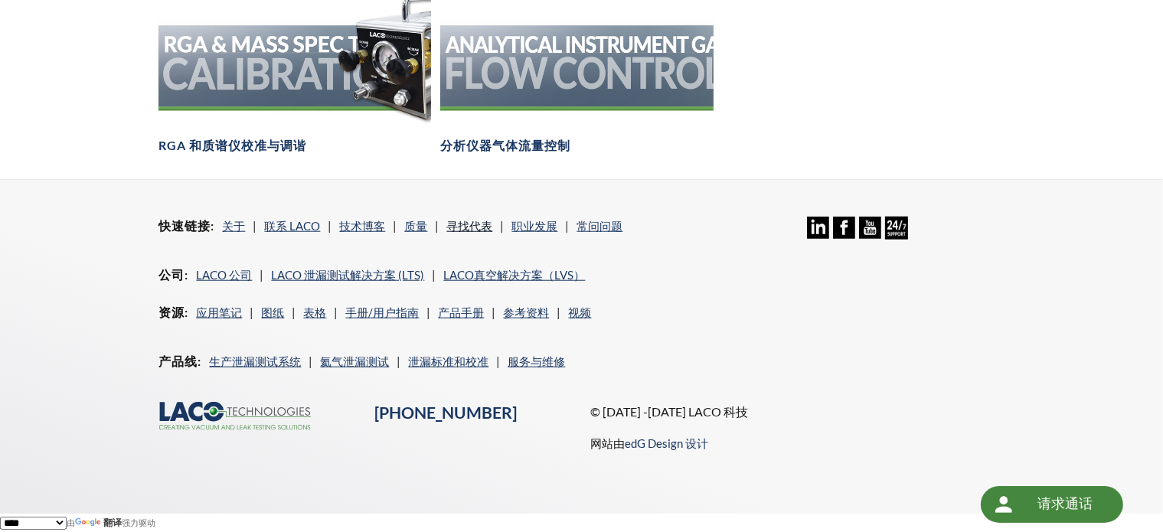
click at [475, 229] on font "寻找代表" at bounding box center [469, 226] width 46 height 14
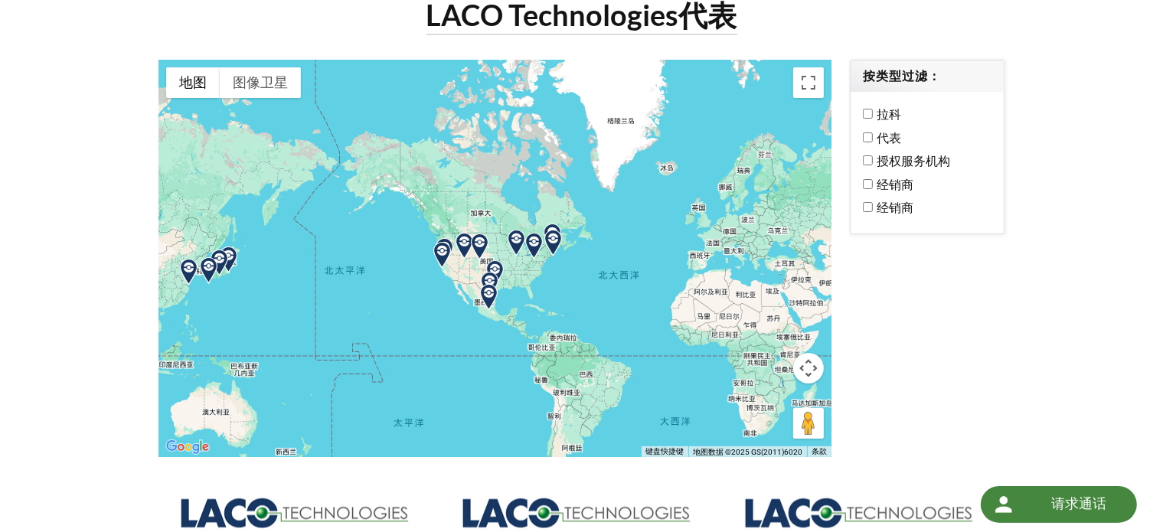
scroll to position [77, 0]
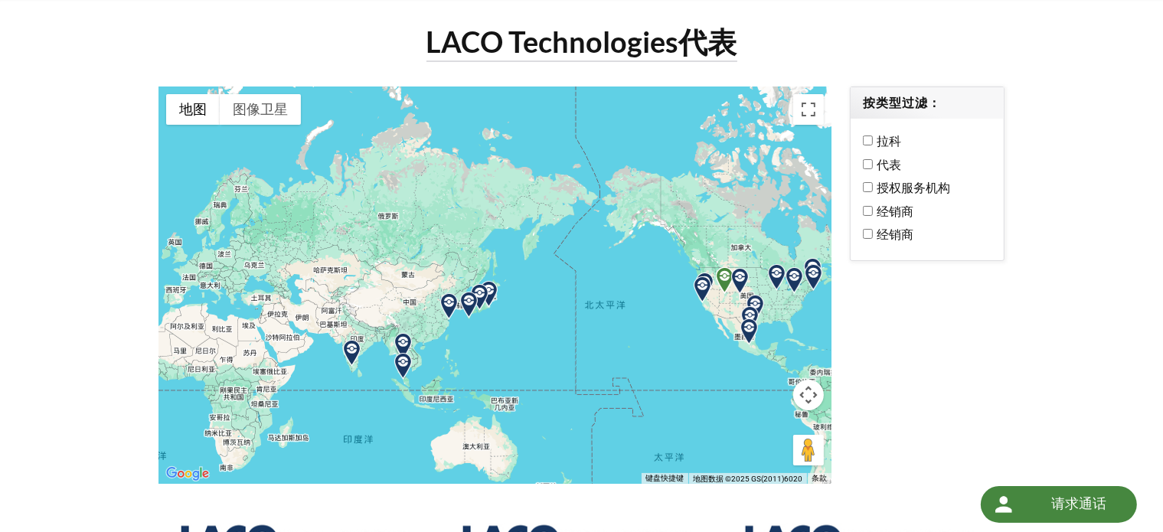
drag, startPoint x: 312, startPoint y: 304, endPoint x: 570, endPoint y: 311, distance: 258.0
click at [579, 308] on div at bounding box center [494, 284] width 673 height 397
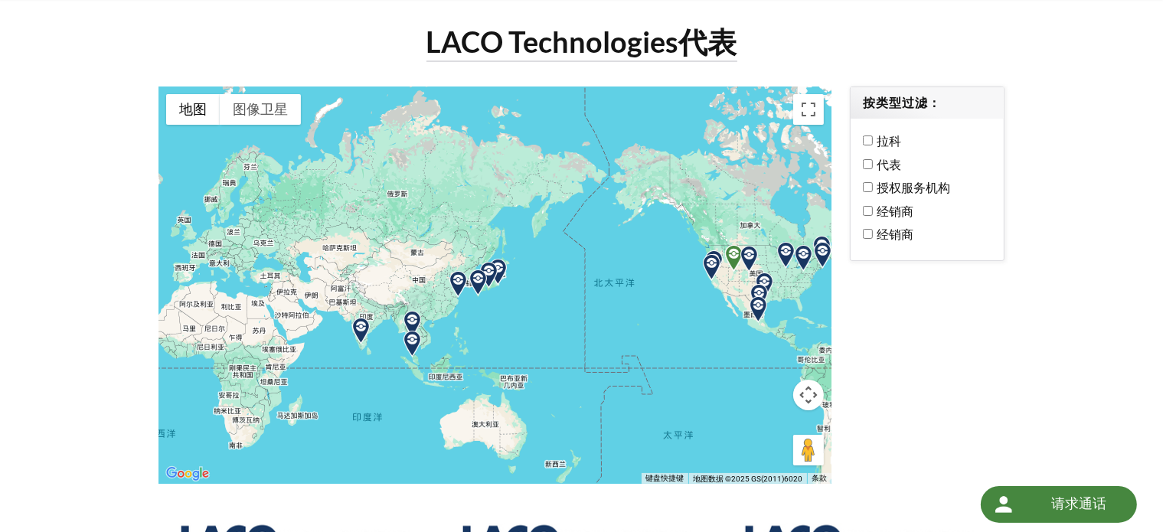
drag, startPoint x: 403, startPoint y: 319, endPoint x: 458, endPoint y: 302, distance: 57.9
click at [426, 311] on img at bounding box center [412, 324] width 27 height 27
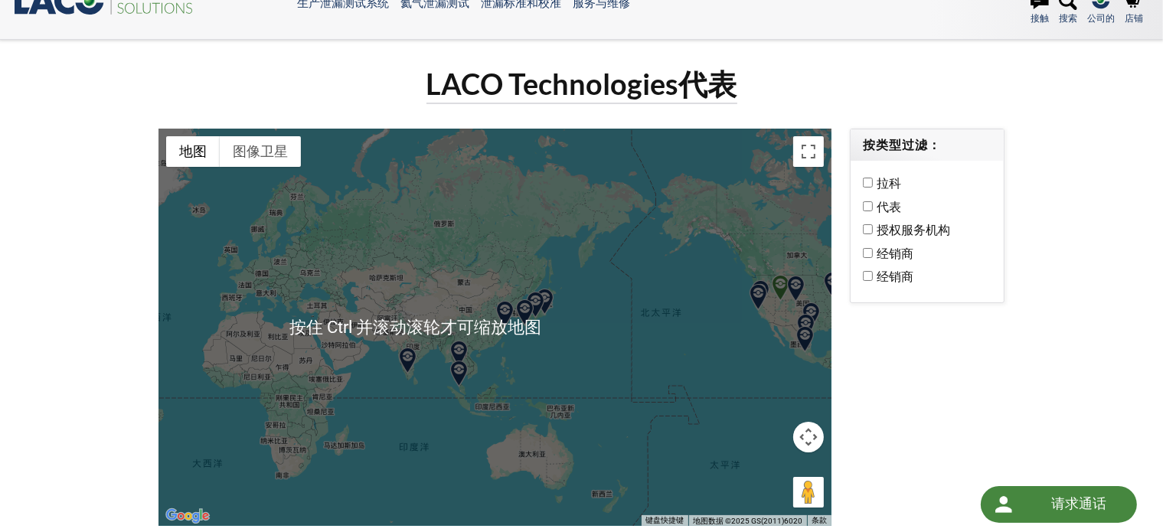
scroll to position [0, 0]
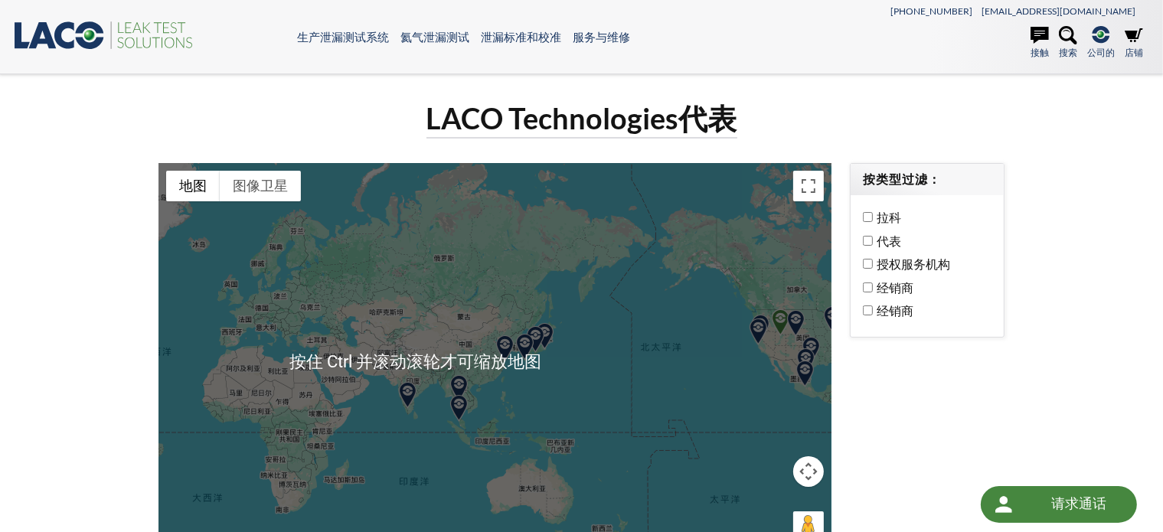
click at [483, 391] on div "若要浏览不同元素，请按箭头键。" at bounding box center [494, 361] width 673 height 397
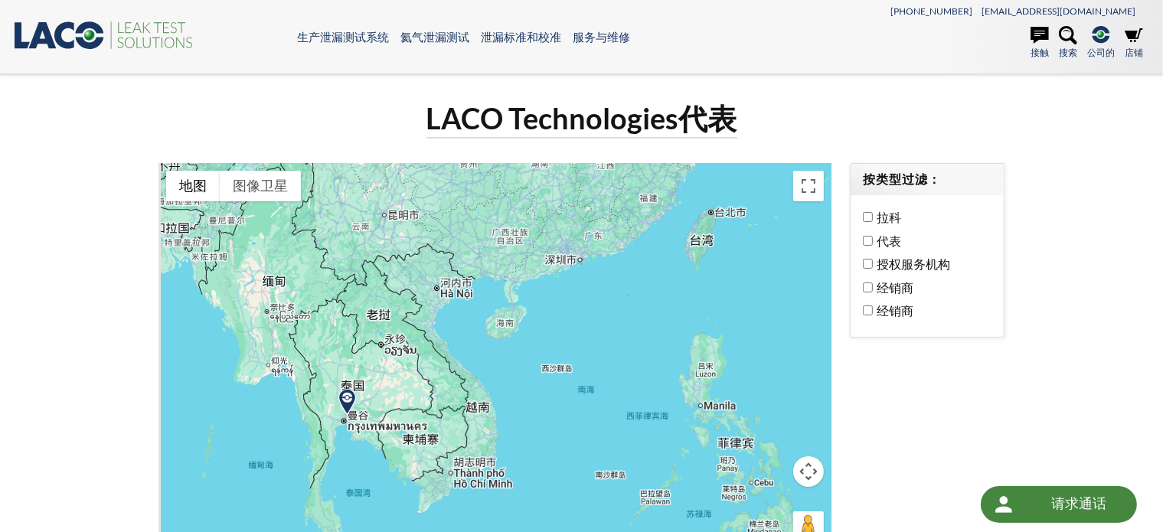
drag, startPoint x: 430, startPoint y: 443, endPoint x: 542, endPoint y: 334, distance: 155.9
click at [538, 339] on div at bounding box center [494, 361] width 673 height 397
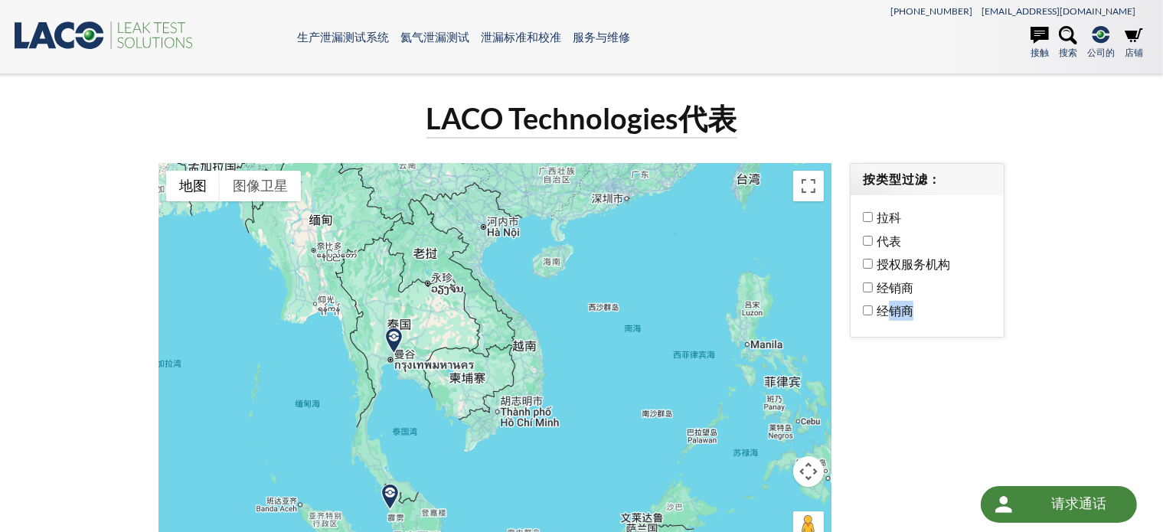
drag, startPoint x: 912, startPoint y: 429, endPoint x: 889, endPoint y: 312, distance: 119.2
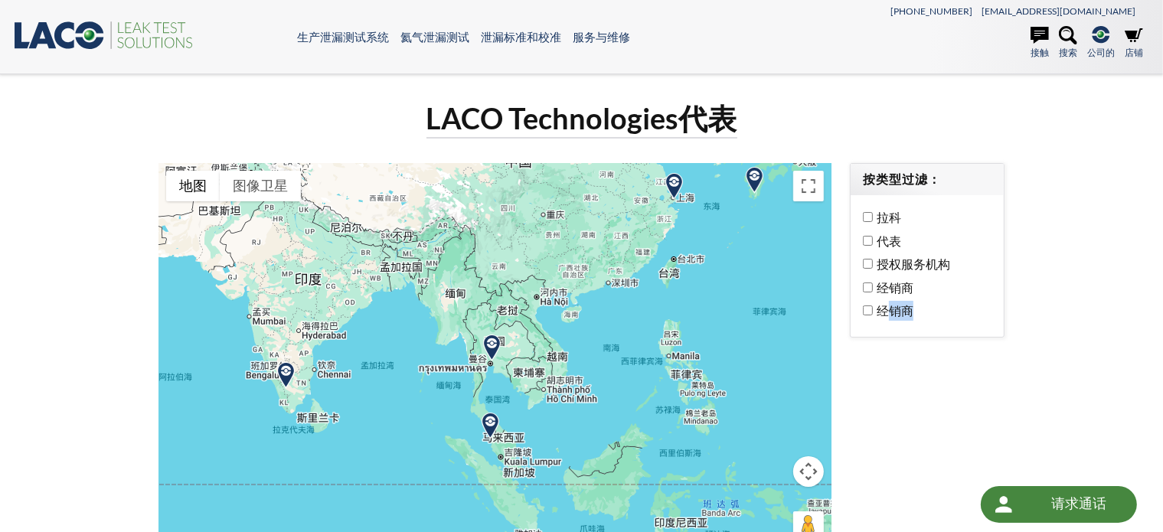
click at [492, 348] on img at bounding box center [491, 347] width 27 height 27
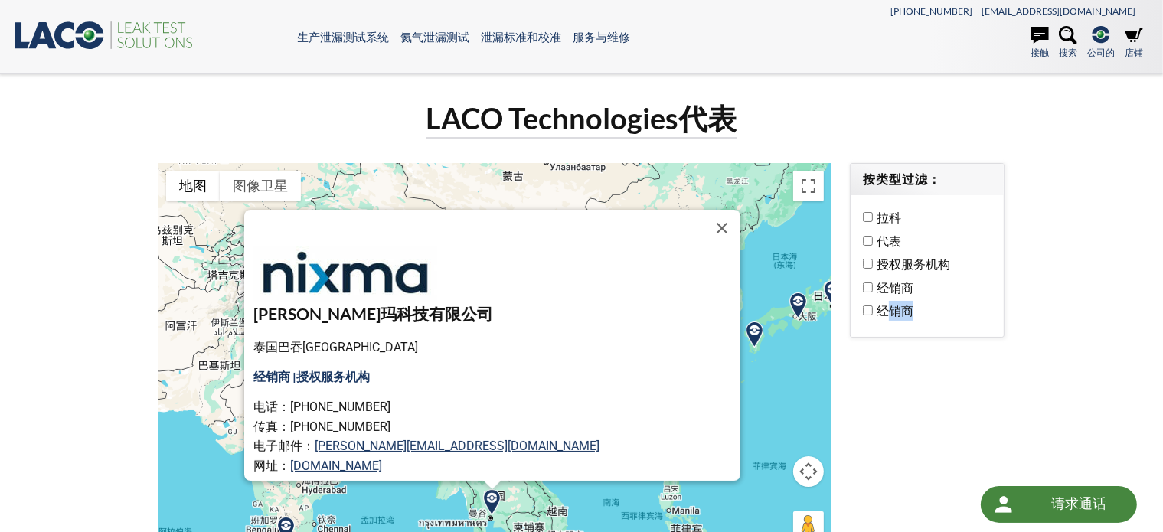
scroll to position [77, 0]
